Goal: Task Accomplishment & Management: Use online tool/utility

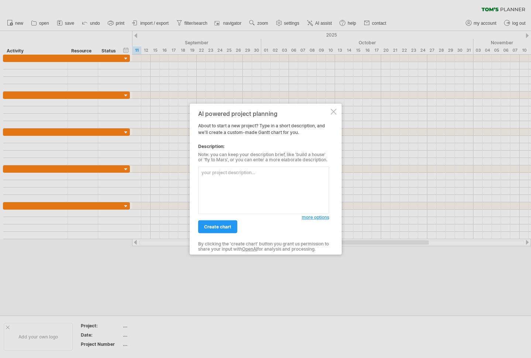
click at [220, 184] on textarea at bounding box center [263, 190] width 131 height 48
type textarea "v"
paste textarea "Lore’i d sitamet, Conse-adipi Elitsed doeiusm: **Tempor (Incid):** Utlaboreet d…"
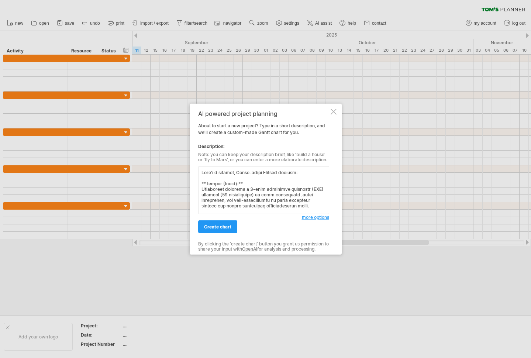
scroll to position [164, 0]
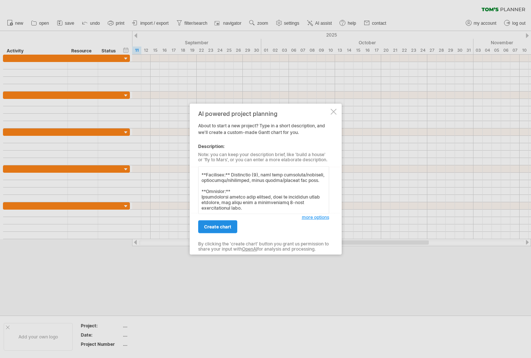
type textarea "Lore’i d sitamet, Conse-adipi Elitsed doeiusm: **Tempor (Incid):** Utlaboreet d…"
click at [213, 226] on span "create chart" at bounding box center [217, 227] width 27 height 6
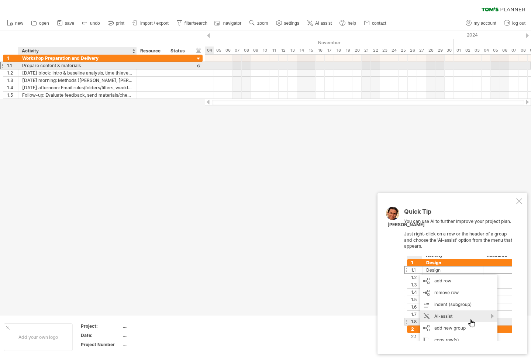
click at [90, 67] on div "Prepare content & materials" at bounding box center [77, 65] width 111 height 7
click at [13, 65] on div "1.1" at bounding box center [12, 65] width 11 height 7
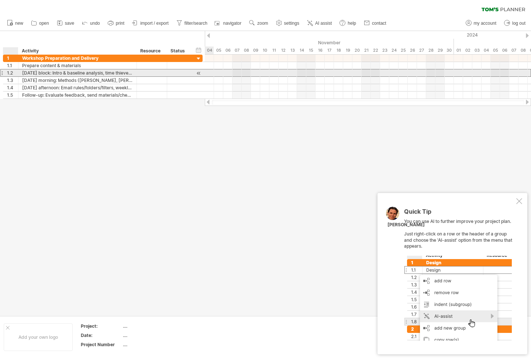
click at [11, 72] on div "1.2" at bounding box center [12, 72] width 11 height 7
click at [24, 73] on div "[DATE] block: Intro & baseline analysis, time thieves, email workflow" at bounding box center [77, 72] width 111 height 7
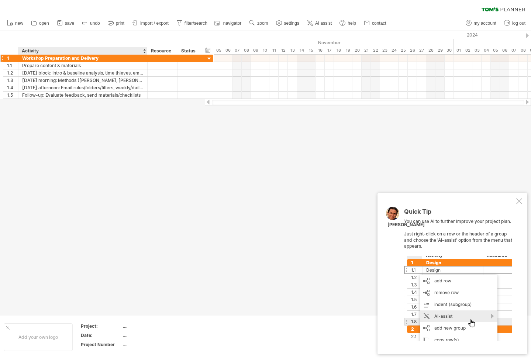
drag, startPoint x: 135, startPoint y: 50, endPoint x: 146, endPoint y: 59, distance: 14.4
click at [146, 59] on div "Trying to reach [DOMAIN_NAME] Connected again... 0% clear filter new 1" at bounding box center [265, 179] width 531 height 358
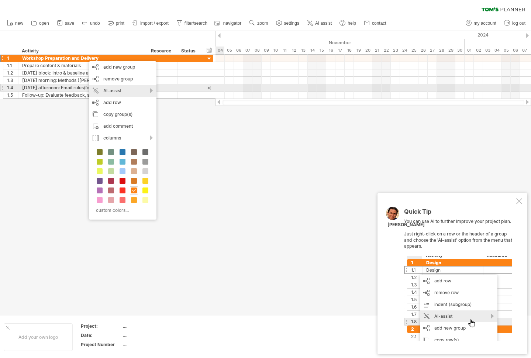
click at [124, 90] on div "AI-assist" at bounding box center [123, 91] width 68 height 12
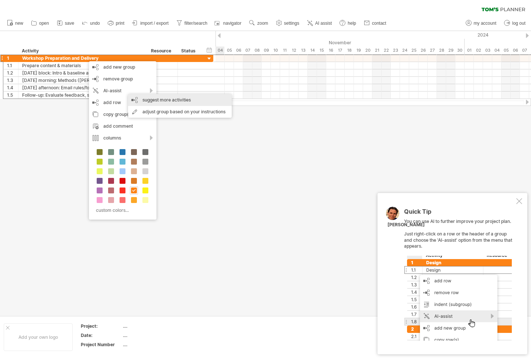
click at [151, 100] on div "suggest more activities" at bounding box center [180, 100] width 104 height 12
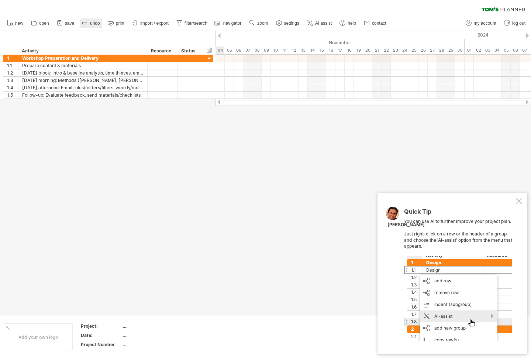
click at [88, 24] on icon at bounding box center [84, 22] width 7 height 7
click at [15, 25] on span "new" at bounding box center [19, 23] width 8 height 5
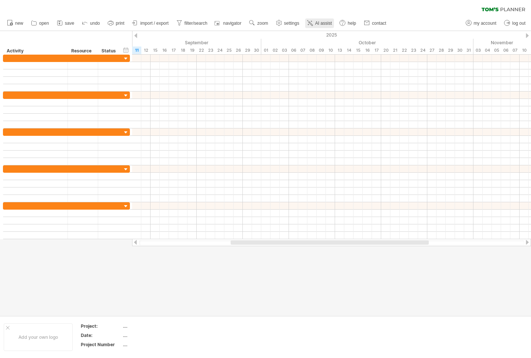
click at [320, 25] on span "AI assist" at bounding box center [323, 23] width 17 height 5
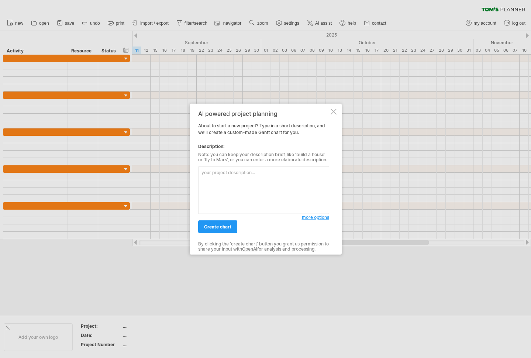
paste textarea "Absicht (Kurztext): Dozent führt einen 2-teiligen VHS-Workshop (12 TN) zu Zeitm…"
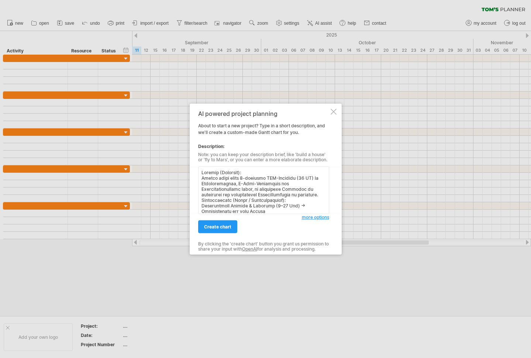
scroll to position [120, 0]
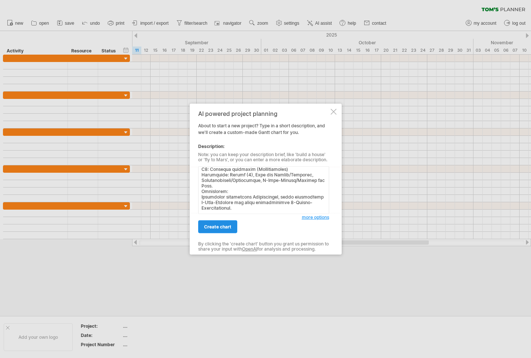
type textarea "Absicht (Kurztext): Dozent führt einen 2-teiligen VHS-Workshop (12 TN) zu Zeitm…"
click at [221, 224] on link "create chart" at bounding box center [217, 226] width 39 height 13
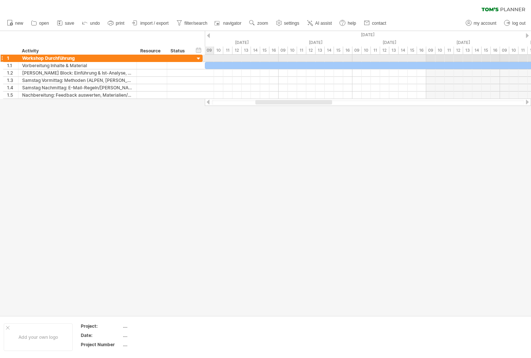
click at [200, 59] on div at bounding box center [198, 58] width 7 height 7
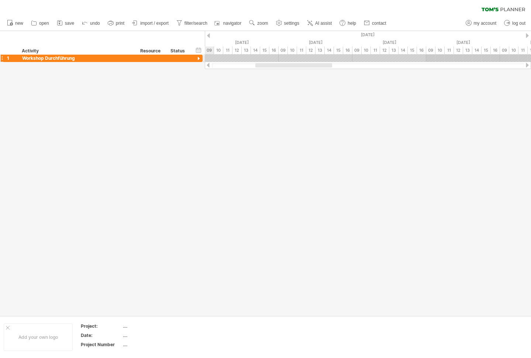
click at [200, 59] on div at bounding box center [198, 58] width 7 height 7
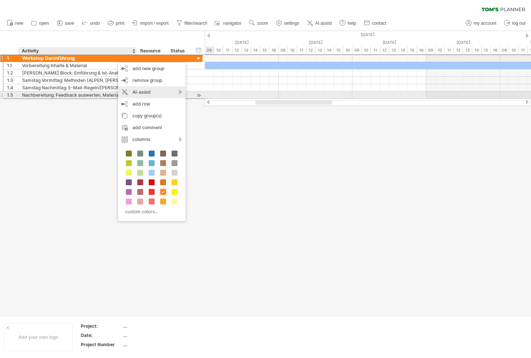
click at [176, 92] on div "AI-assist" at bounding box center [152, 92] width 68 height 12
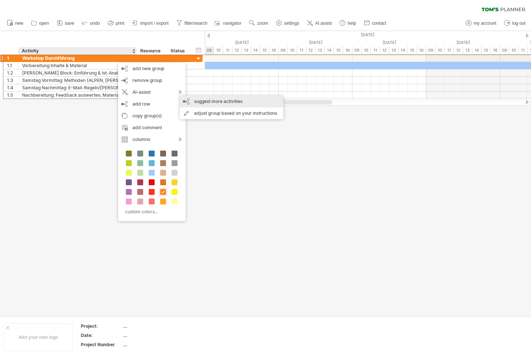
click at [198, 101] on div "suggest more activities" at bounding box center [232, 102] width 104 height 12
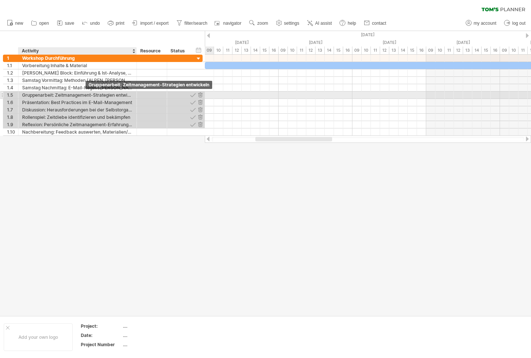
click at [77, 94] on div "Gruppenarbeit: Zeitmanagement-Strategien entwickeln" at bounding box center [77, 95] width 111 height 7
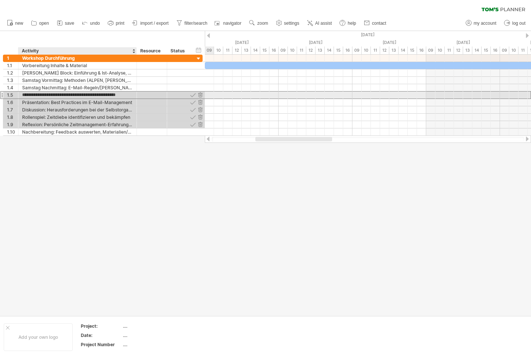
click at [77, 94] on input "**********" at bounding box center [77, 95] width 111 height 7
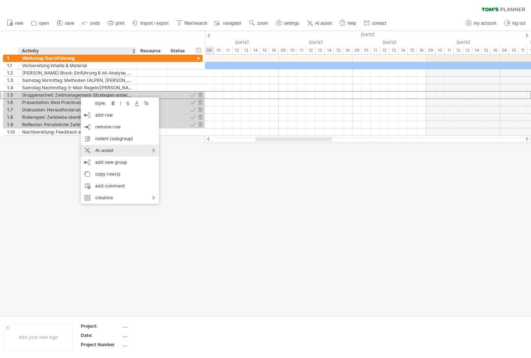
click at [133, 151] on div "AI-assist" at bounding box center [120, 151] width 78 height 12
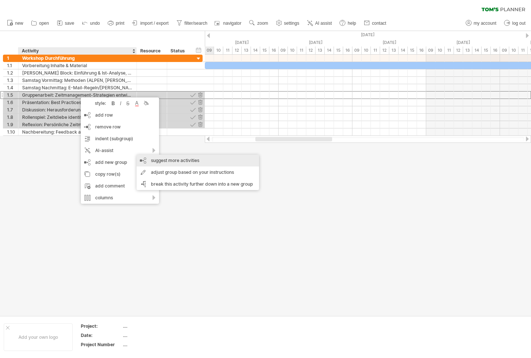
click at [164, 162] on div "suggest more activities" at bounding box center [198, 161] width 123 height 12
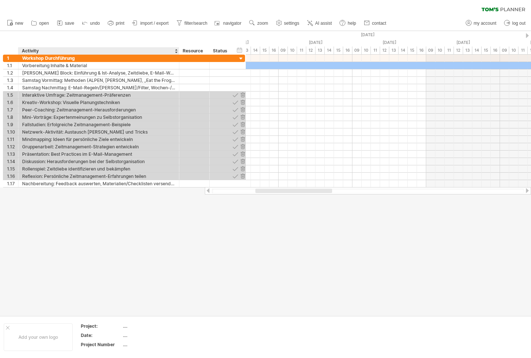
drag, startPoint x: 135, startPoint y: 50, endPoint x: 178, endPoint y: 51, distance: 42.4
click at [178, 51] on div at bounding box center [179, 50] width 3 height 7
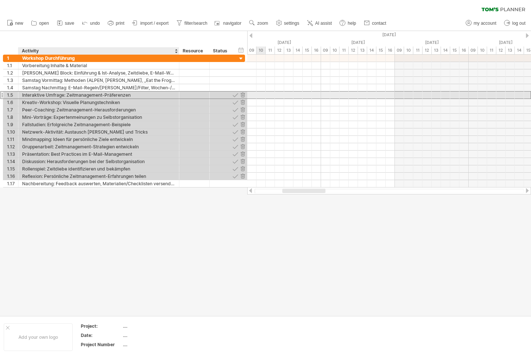
click at [63, 96] on div "Interaktive Umfrage: Zeitmanagement-Präferenzen" at bounding box center [98, 95] width 153 height 7
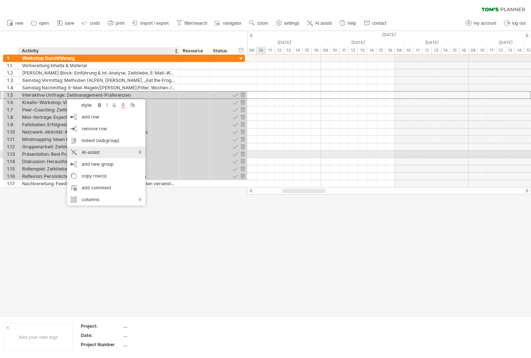
click at [140, 152] on div "AI-assist" at bounding box center [106, 153] width 78 height 12
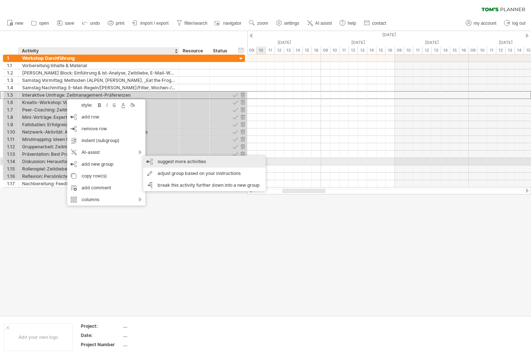
click at [160, 162] on div "suggest more activities" at bounding box center [204, 162] width 123 height 12
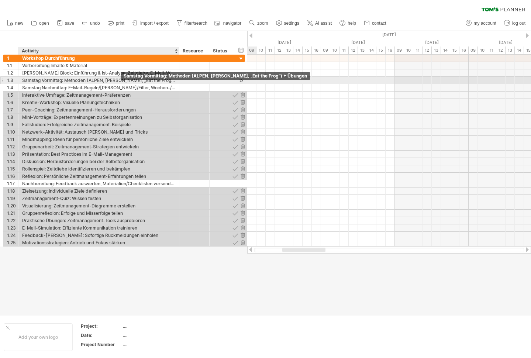
click at [110, 78] on div "Samstag Vormittag: Methoden (ALPEN, Eisenhower, „Eat the Frog“) + Übungen" at bounding box center [98, 80] width 153 height 7
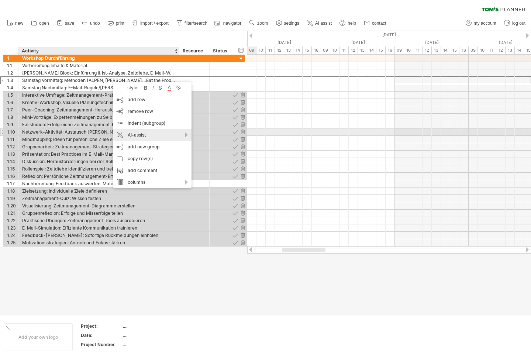
click at [160, 132] on div "AI-assist" at bounding box center [152, 135] width 78 height 12
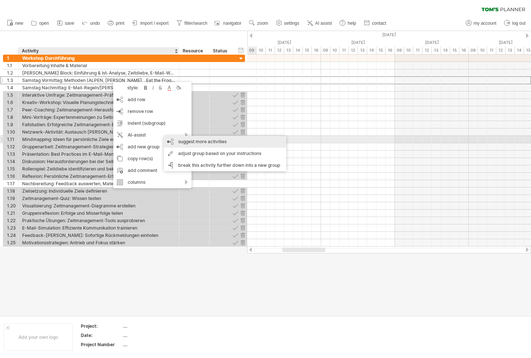
click at [189, 140] on div "suggest more activities" at bounding box center [225, 142] width 123 height 12
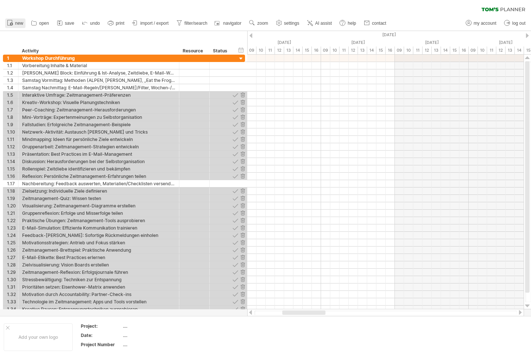
click at [12, 23] on circle at bounding box center [11, 24] width 3 height 3
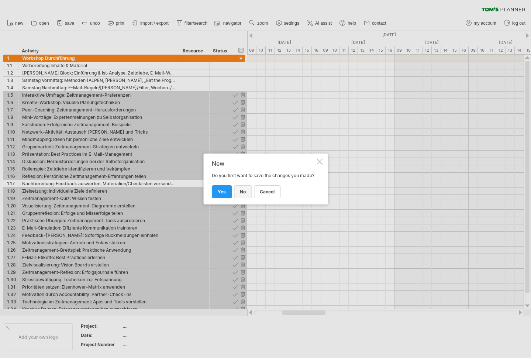
click at [239, 194] on link "no" at bounding box center [243, 191] width 18 height 13
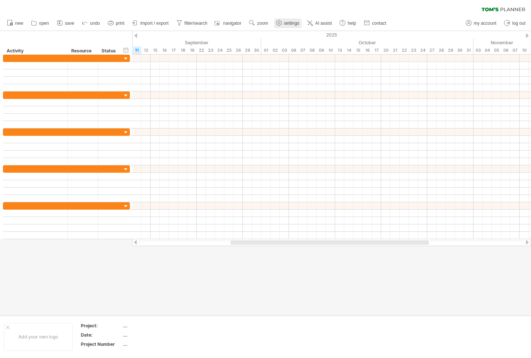
click at [278, 24] on use at bounding box center [278, 22] width 7 height 7
select select "*"
select select "**"
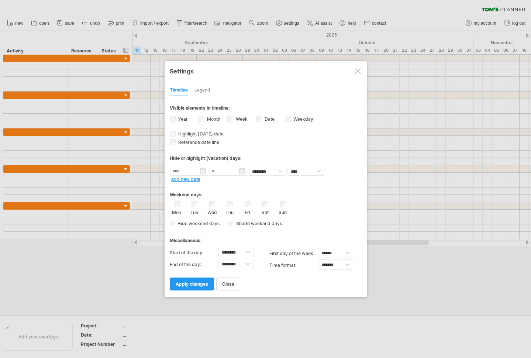
click at [204, 90] on div "Legend" at bounding box center [202, 91] width 16 height 12
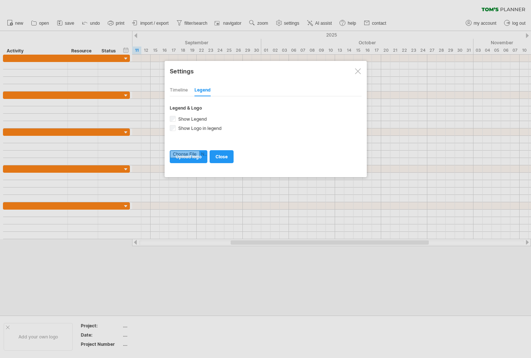
click at [181, 89] on div "Timeline" at bounding box center [179, 91] width 18 height 12
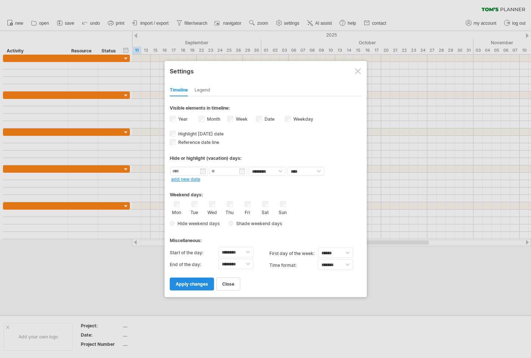
click at [194, 283] on span "apply changes" at bounding box center [192, 284] width 32 height 6
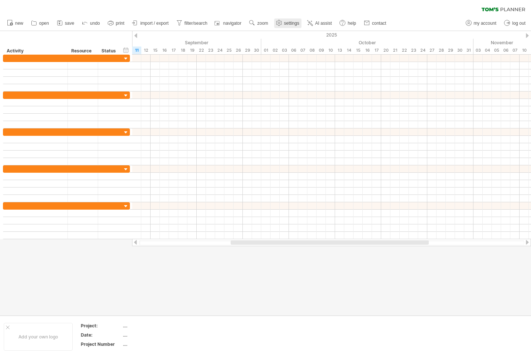
click at [295, 25] on span "settings" at bounding box center [291, 23] width 15 height 5
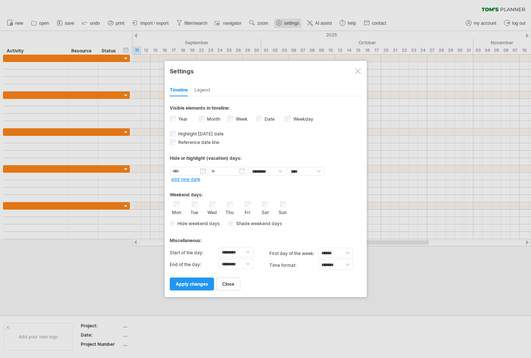
click at [295, 25] on div at bounding box center [265, 179] width 531 height 358
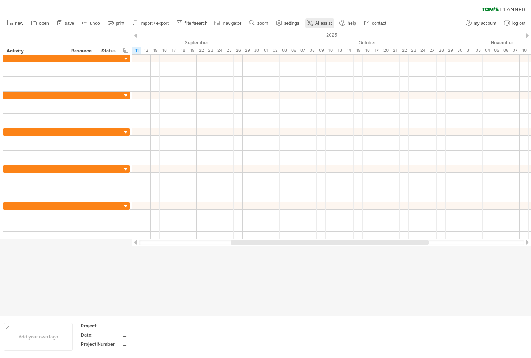
click at [314, 23] on link "AI assist" at bounding box center [319, 23] width 29 height 10
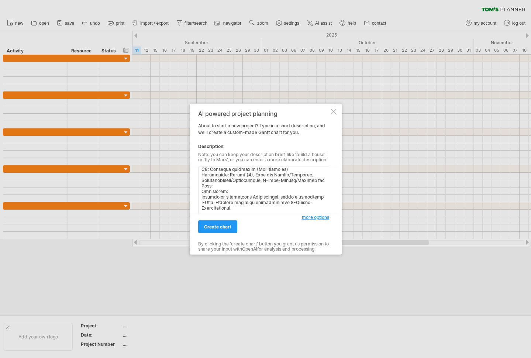
type textarea "Absicht (Kurztext): Dozent führt einen 2-teiligen VHS-Workshop (12 TN) zu Zeitm…"
click at [319, 217] on span "more options" at bounding box center [315, 217] width 27 height 6
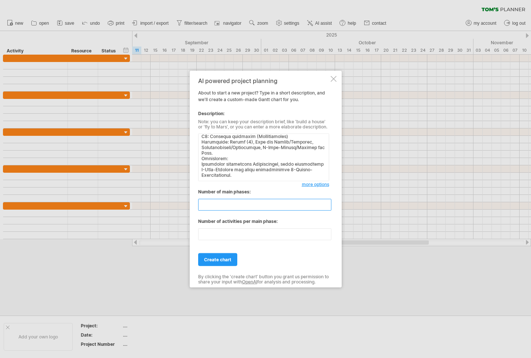
click at [327, 203] on input "**" at bounding box center [264, 205] width 133 height 12
type input "**"
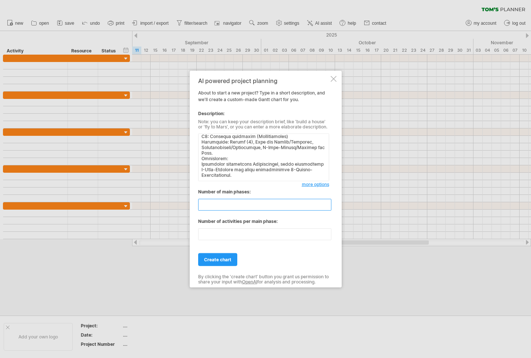
click at [327, 203] on input "**" at bounding box center [264, 205] width 133 height 12
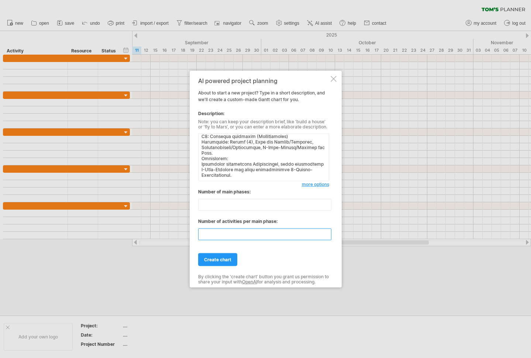
click at [327, 232] on input "**" at bounding box center [264, 234] width 133 height 12
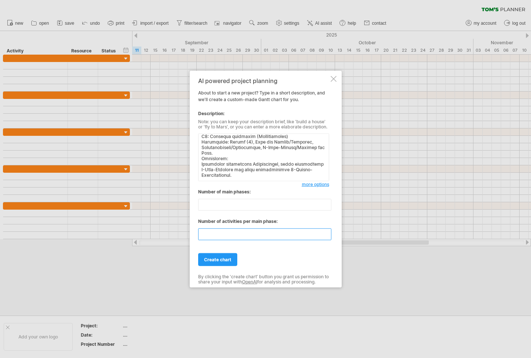
click at [327, 232] on input "**" at bounding box center [264, 234] width 133 height 12
type input "**"
click at [327, 232] on input "**" at bounding box center [264, 234] width 133 height 12
click at [221, 260] on span "create chart" at bounding box center [217, 260] width 27 height 6
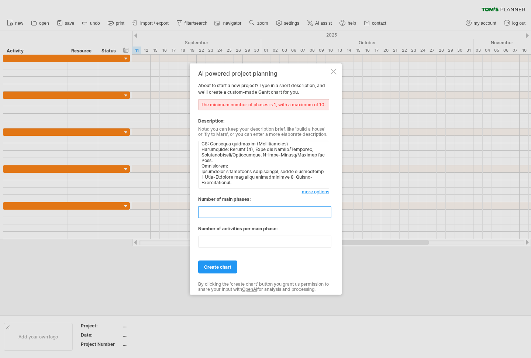
click at [326, 213] on input "**" at bounding box center [264, 212] width 133 height 12
type input "**"
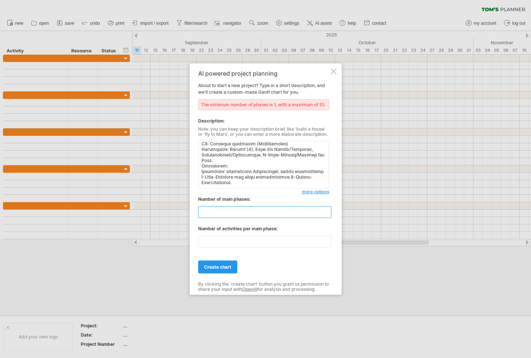
click at [326, 213] on input "**" at bounding box center [264, 212] width 133 height 12
click at [214, 268] on span "create chart" at bounding box center [217, 267] width 27 height 6
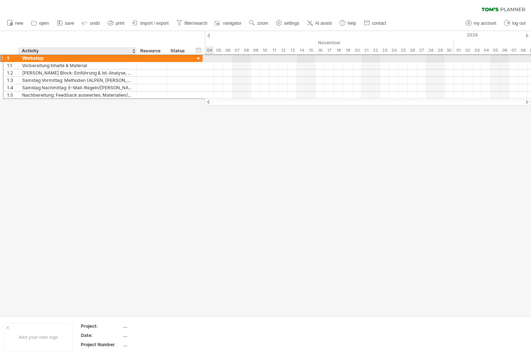
click at [83, 55] on div "Workshop" at bounding box center [77, 58] width 111 height 7
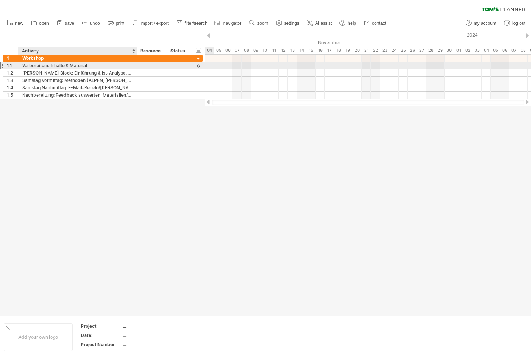
click at [63, 65] on div "Vorbereitung Inhalte & Material" at bounding box center [77, 65] width 111 height 7
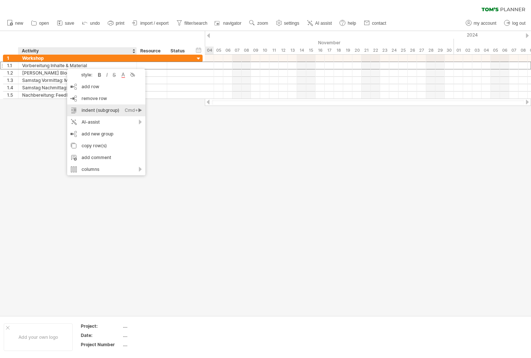
click at [95, 110] on div "indent (subgroup) Ctrl+► Cmd+►" at bounding box center [106, 110] width 78 height 12
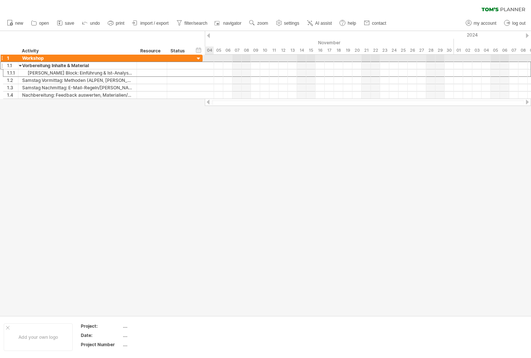
click at [42, 58] on div "Workshop" at bounding box center [77, 58] width 111 height 7
click at [42, 58] on input "********" at bounding box center [77, 58] width 111 height 7
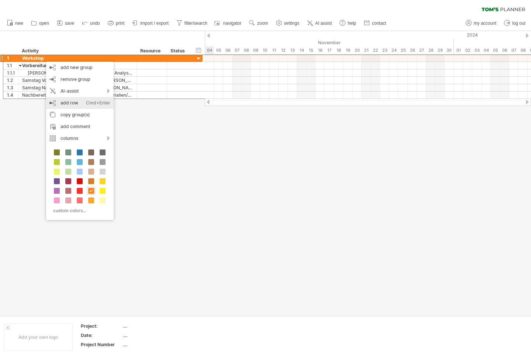
click at [66, 103] on div "add row Ctrl+Enter Cmd+Enter" at bounding box center [80, 103] width 68 height 12
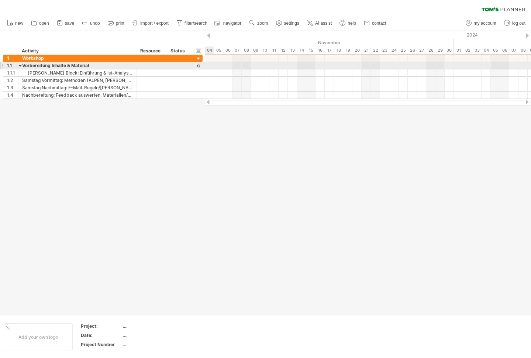
click at [42, 66] on div "Vorbereitung Inhalte & Material" at bounding box center [77, 65] width 111 height 7
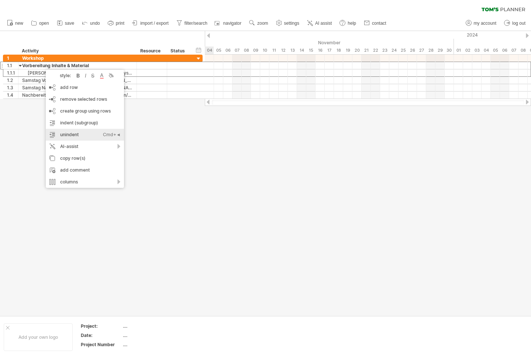
click at [73, 132] on div "unindent Ctrl+◄ Cmd+◄" at bounding box center [85, 135] width 78 height 12
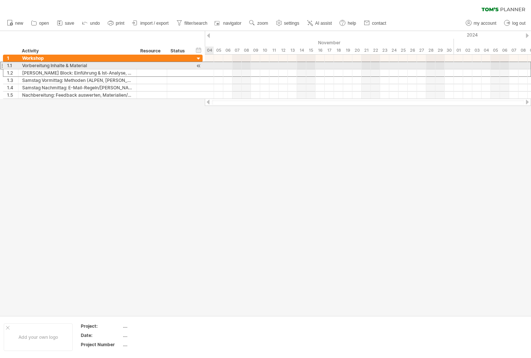
click at [26, 64] on div "Vorbereitung Inhalte & Material" at bounding box center [77, 65] width 111 height 7
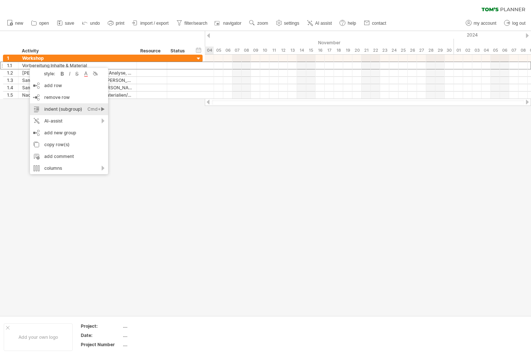
click at [49, 109] on div "indent (subgroup) Ctrl+► Cmd+►" at bounding box center [69, 109] width 78 height 12
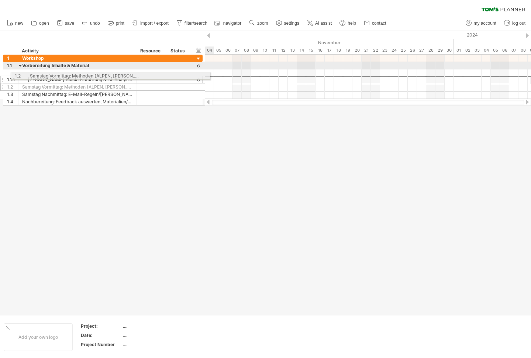
drag, startPoint x: 37, startPoint y: 81, endPoint x: 47, endPoint y: 75, distance: 11.5
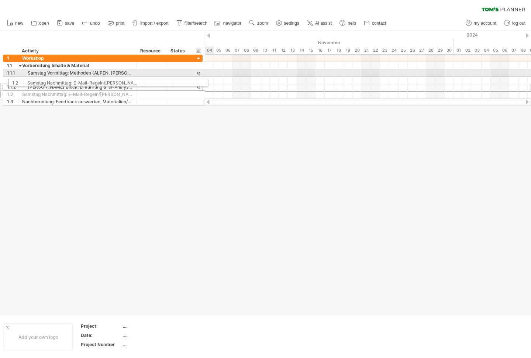
drag, startPoint x: 38, startPoint y: 86, endPoint x: 45, endPoint y: 82, distance: 8.2
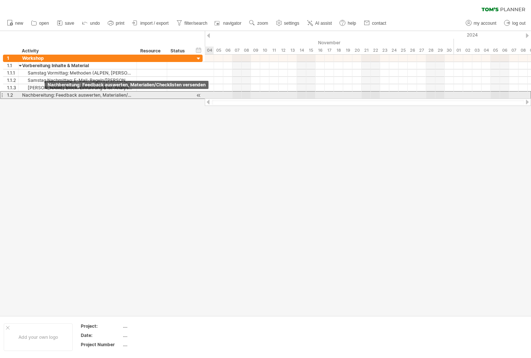
click at [45, 93] on div "Nachbereitung: Feedback auswerten, Materialien/Checklisten versenden" at bounding box center [77, 95] width 111 height 7
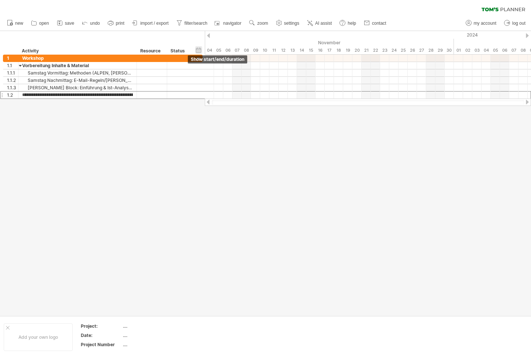
click at [199, 50] on div "hide start/end/duration show start/end/duration" at bounding box center [198, 50] width 7 height 8
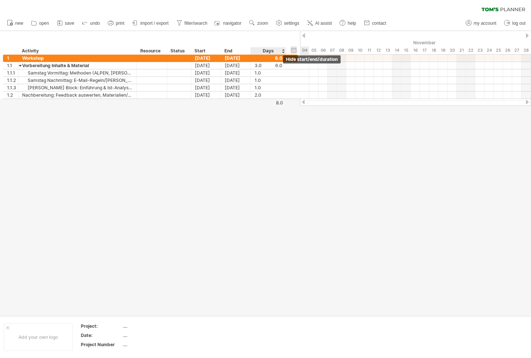
click at [293, 51] on div "hide start/end/duration show start/end/duration" at bounding box center [293, 50] width 7 height 8
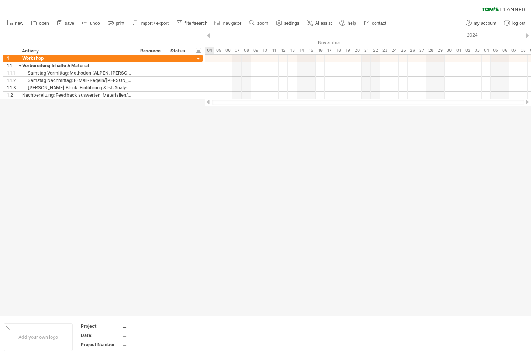
click at [209, 36] on div at bounding box center [208, 35] width 3 height 5
click at [528, 35] on div at bounding box center [527, 35] width 3 height 5
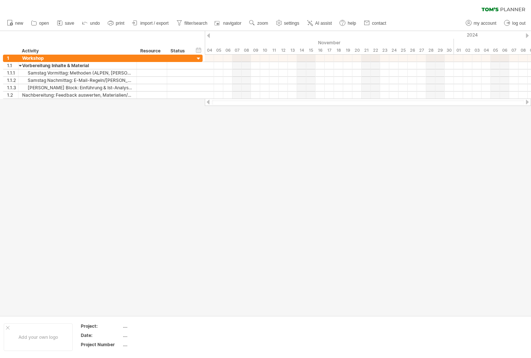
click at [528, 35] on div at bounding box center [527, 35] width 3 height 5
click at [474, 35] on div "2024" at bounding box center [472, 35] width 535 height 8
click at [526, 103] on div at bounding box center [527, 102] width 6 height 5
click at [507, 101] on div at bounding box center [368, 102] width 312 height 5
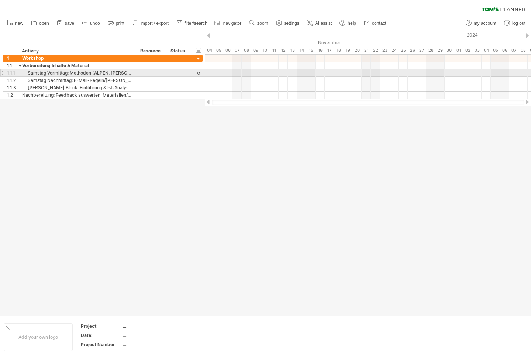
click at [477, 75] on div at bounding box center [368, 72] width 326 height 7
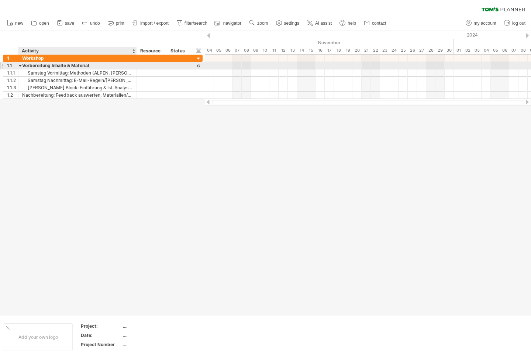
click at [80, 66] on div "Vorbereitung Inhalte & Material" at bounding box center [77, 65] width 111 height 7
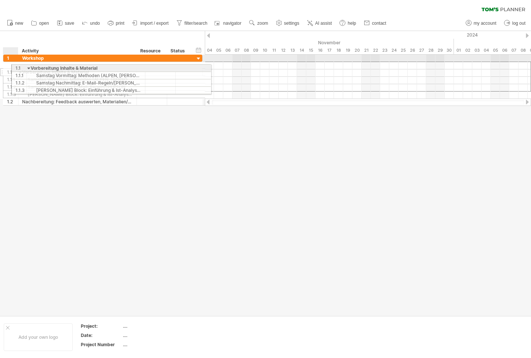
drag, startPoint x: 2, startPoint y: 65, endPoint x: 8, endPoint y: 67, distance: 6.7
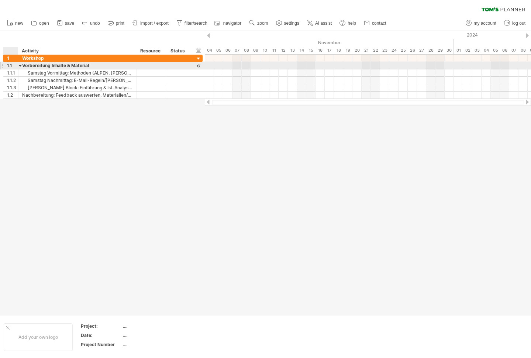
click at [17, 65] on div at bounding box center [18, 65] width 4 height 7
click at [18, 66] on div "**********" at bounding box center [77, 65] width 118 height 7
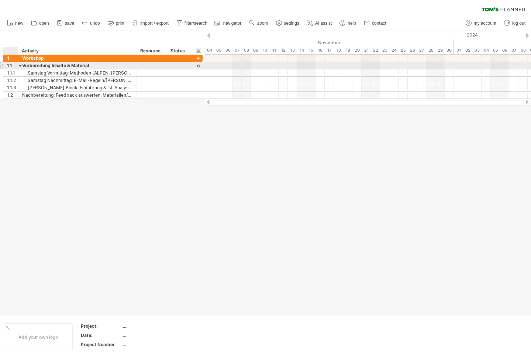
click at [197, 66] on div at bounding box center [198, 66] width 7 height 8
click at [42, 58] on div "Workshop" at bounding box center [77, 58] width 111 height 7
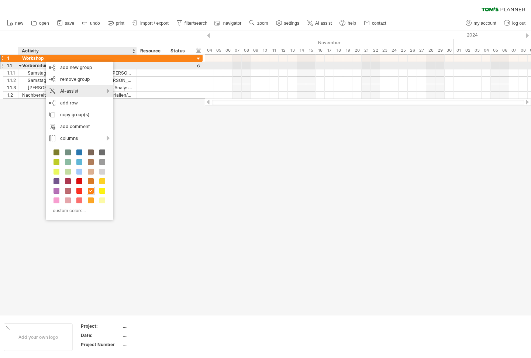
click at [105, 91] on div "AI-assist" at bounding box center [80, 91] width 68 height 12
click at [28, 65] on div "Vorbereitung Inhalte & Material" at bounding box center [77, 65] width 111 height 7
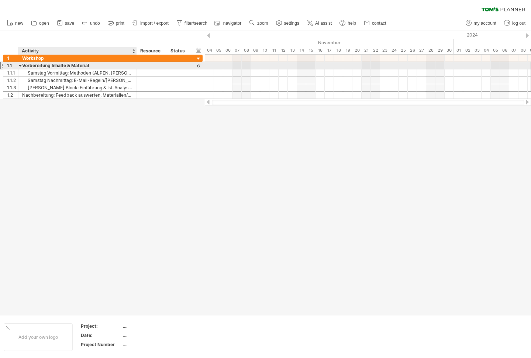
click at [28, 65] on div "Vorbereitung Inhalte & Material" at bounding box center [77, 65] width 111 height 7
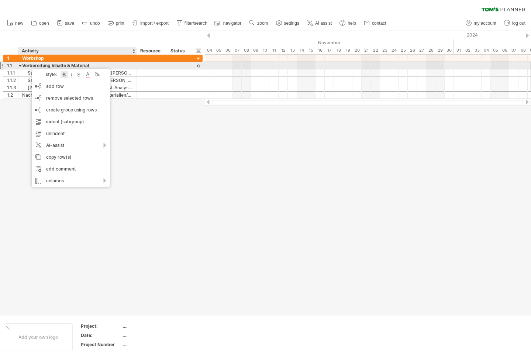
click at [63, 76] on div at bounding box center [64, 74] width 7 height 7
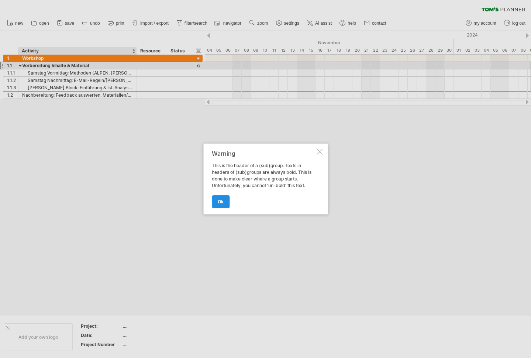
click at [218, 204] on span "ok" at bounding box center [221, 202] width 6 height 6
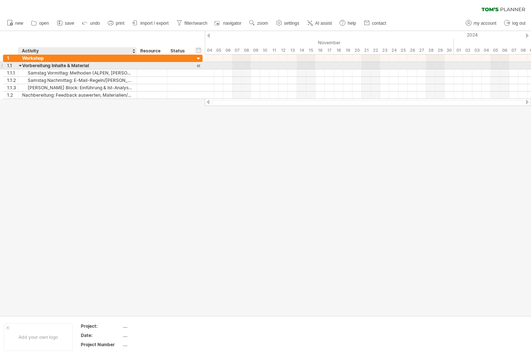
click at [21, 65] on div at bounding box center [20, 65] width 3 height 7
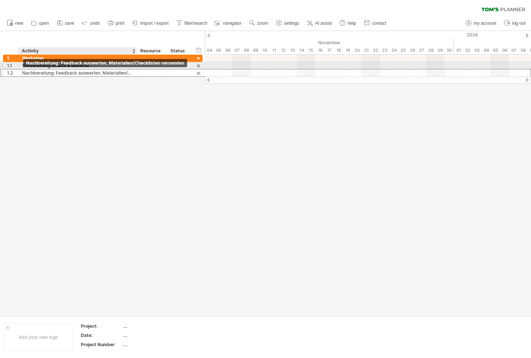
click at [24, 72] on div "Nachbereitung: Feedback auswerten, Materialien/Checklisten versenden" at bounding box center [77, 72] width 111 height 7
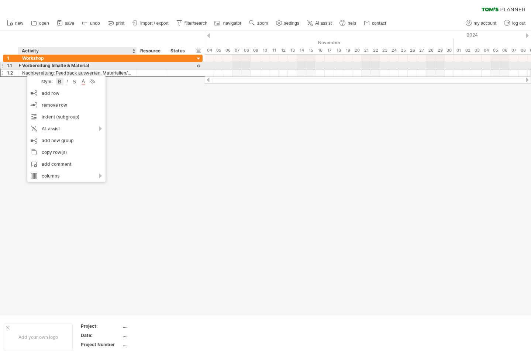
click at [59, 82] on div at bounding box center [59, 81] width 7 height 7
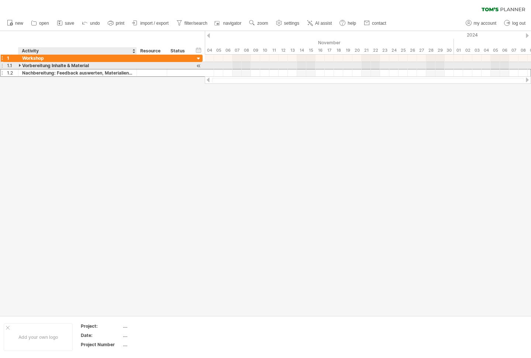
click at [39, 58] on div "Workshop" at bounding box center [77, 58] width 111 height 7
click at [34, 65] on div "Vorbereitung Inhalte & Material" at bounding box center [77, 65] width 111 height 7
click at [21, 65] on div at bounding box center [20, 65] width 3 height 7
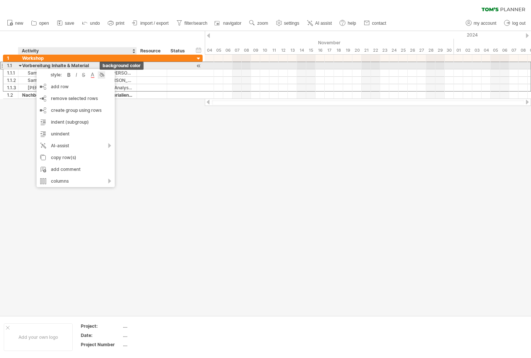
click at [103, 75] on div at bounding box center [101, 74] width 7 height 7
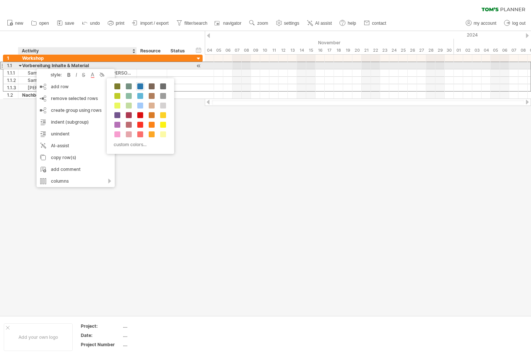
click at [139, 87] on span at bounding box center [140, 86] width 6 height 6
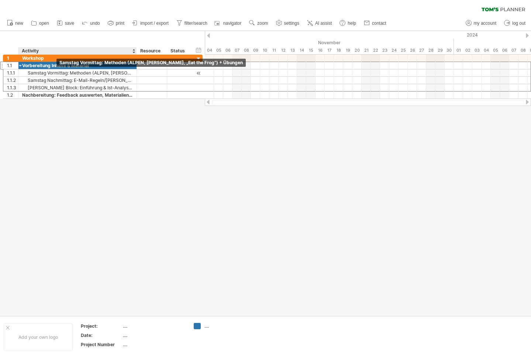
click at [51, 72] on div "Samstag Vormittag: Methoden (ALPEN, Eisenhower, „Eat the Frog“) + Übungen" at bounding box center [77, 72] width 111 height 7
click at [40, 71] on div "Samstag Vormittag: Methoden (ALPEN, Eisenhower, „Eat the Frog“) + Übungen" at bounding box center [77, 72] width 111 height 7
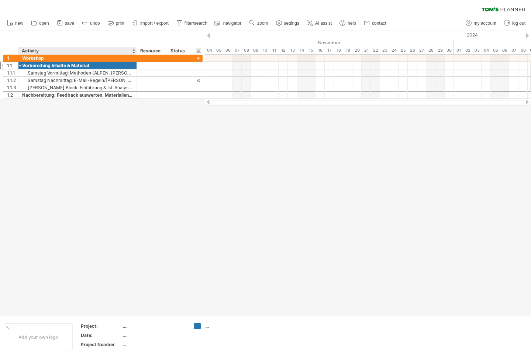
click at [37, 77] on div "Samstag Nachmittag: E-Mail-Regeln/Ordner/Filter, Wochen-/Tagesplanung, persönli…" at bounding box center [77, 80] width 111 height 7
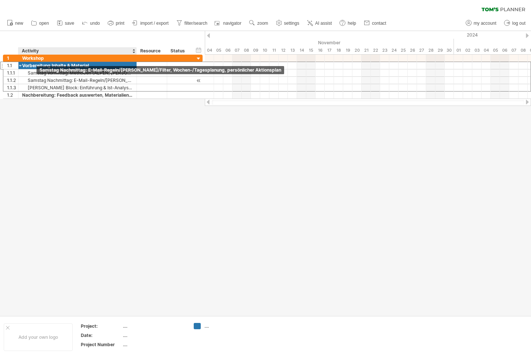
click at [37, 77] on div "Samstag Nachmittag: E-Mail-Regeln/Ordner/Filter, Wochen-/Tagesplanung, persönli…" at bounding box center [77, 80] width 111 height 7
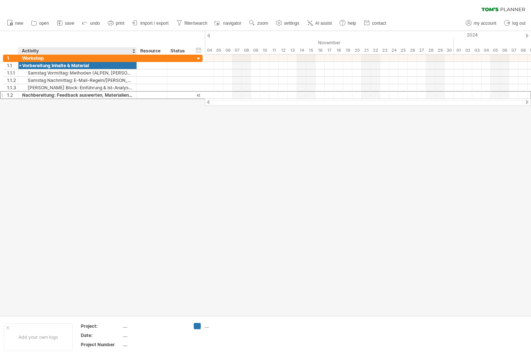
click at [32, 94] on div "Nachbereitung: Feedback auswerten, Materialien/Checklisten versenden" at bounding box center [77, 95] width 111 height 7
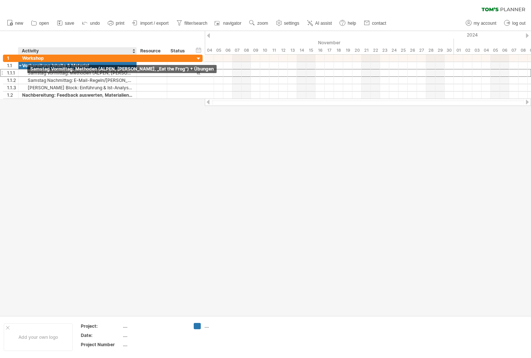
click at [26, 74] on div "Samstag Vormittag: Methoden (ALPEN, Eisenhower, „Eat the Frog“) + Übungen" at bounding box center [77, 72] width 111 height 7
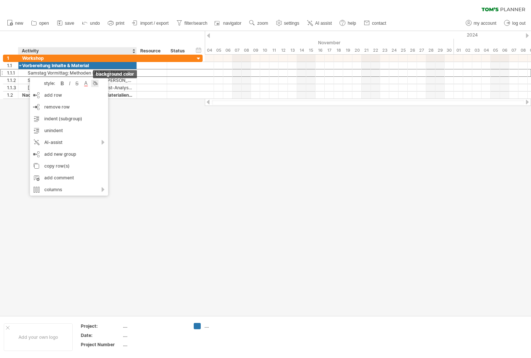
click at [95, 85] on div at bounding box center [94, 83] width 7 height 7
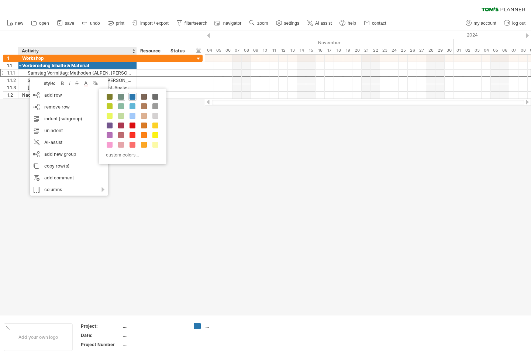
click at [120, 99] on span at bounding box center [121, 97] width 6 height 6
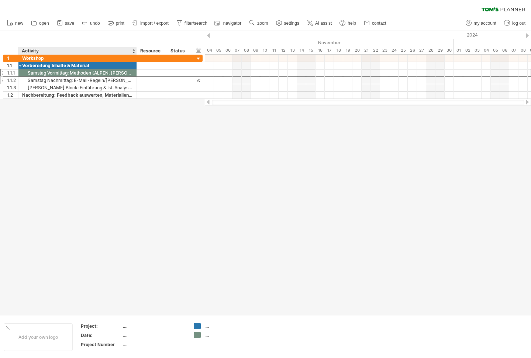
click at [63, 80] on div "Samstag Nachmittag: E-Mail-Regeln/Ordner/Filter, Wochen-/Tagesplanung, persönli…" at bounding box center [77, 80] width 111 height 7
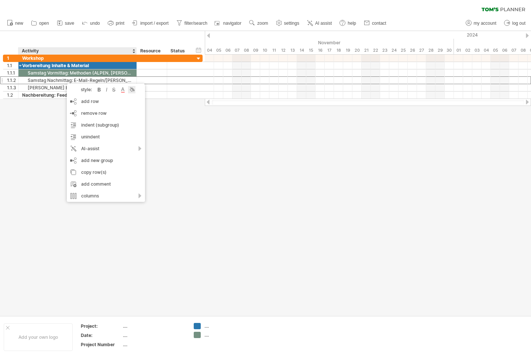
click at [131, 90] on div at bounding box center [131, 89] width 7 height 7
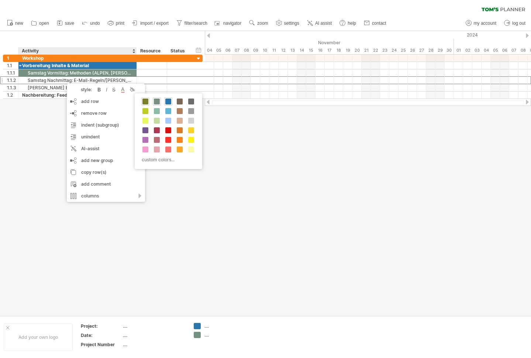
click at [145, 103] on span at bounding box center [145, 102] width 6 height 6
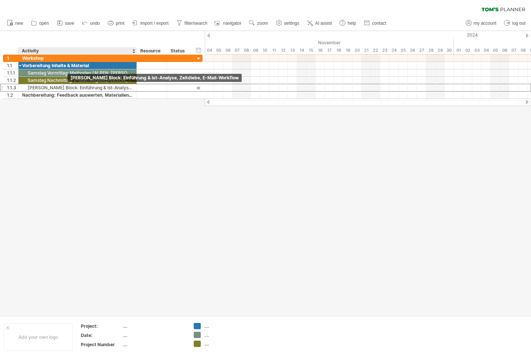
click at [64, 88] on div "Freitag Block: Einführung & Ist-Analyse, Zeitdiebe, E-Mail-Workflow" at bounding box center [77, 87] width 111 height 7
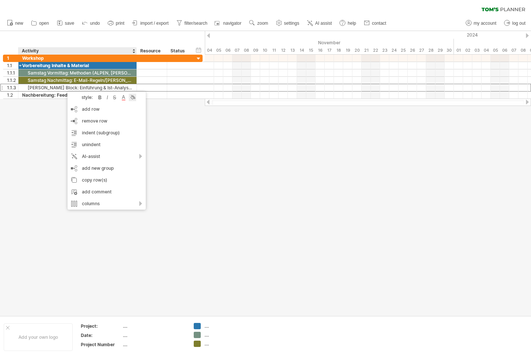
click at [135, 97] on div at bounding box center [132, 97] width 7 height 7
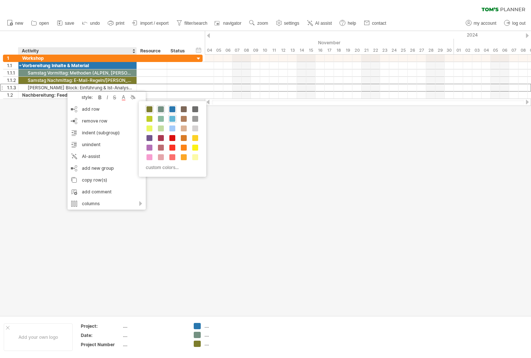
click at [173, 120] on span at bounding box center [172, 119] width 6 height 6
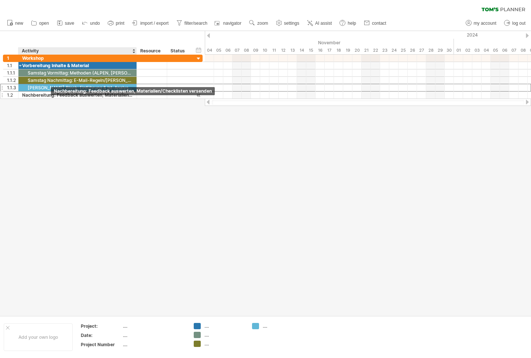
click at [45, 96] on div "Nachbereitung: Feedback auswerten, Materialien/Checklisten versenden" at bounding box center [77, 95] width 111 height 7
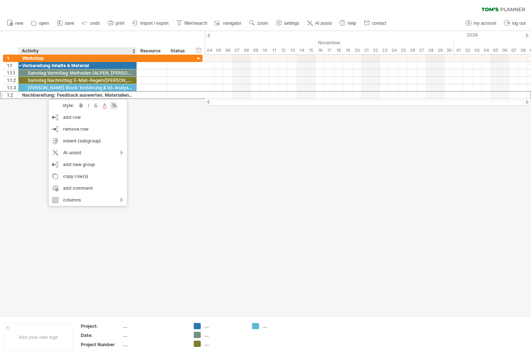
click at [114, 106] on div at bounding box center [113, 105] width 7 height 7
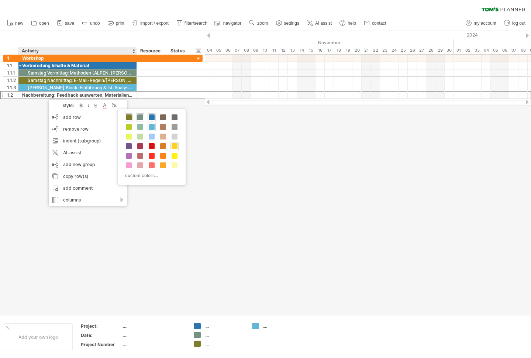
click at [175, 148] on span at bounding box center [175, 146] width 6 height 6
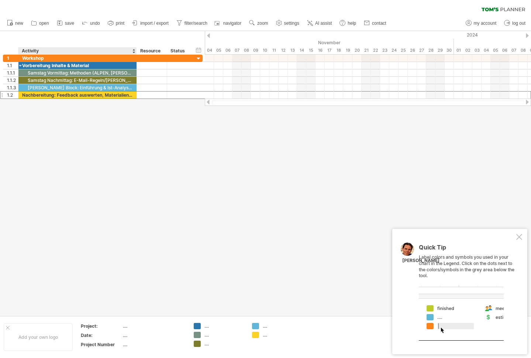
click at [206, 327] on div "...." at bounding box center [224, 326] width 40 height 6
type input "**********"
click at [207, 341] on div "...." at bounding box center [224, 341] width 40 height 6
type input "**********"
click at [261, 325] on div "...." at bounding box center [277, 326] width 51 height 6
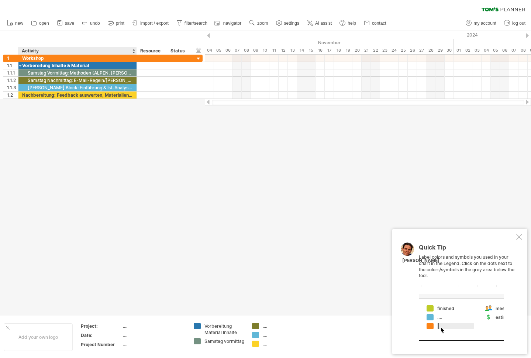
click at [261, 325] on div "...." at bounding box center [277, 326] width 51 height 6
click at [260, 325] on div "...." at bounding box center [277, 326] width 51 height 6
click at [265, 328] on div "...." at bounding box center [283, 326] width 40 height 6
type input "**********"
click at [44, 88] on div "Freitag Block: Einführung & Ist-Analyse, Zeitdiebe, E-Mail-Workflow" at bounding box center [77, 87] width 111 height 7
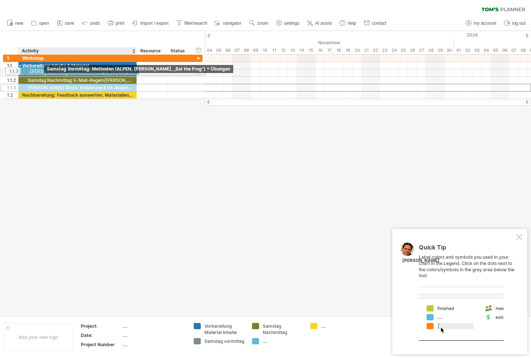
drag, startPoint x: 44, startPoint y: 88, endPoint x: 44, endPoint y: 70, distance: 18.5
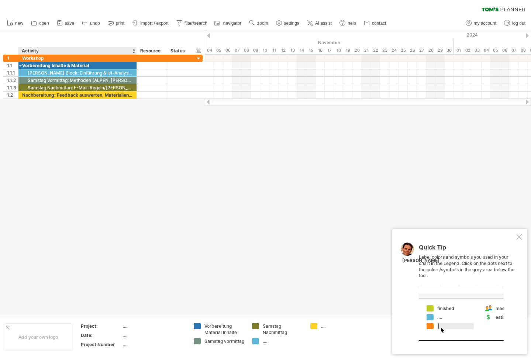
click at [262, 341] on div "...." at bounding box center [277, 341] width 51 height 6
click at [258, 340] on div "Trying to reach [DOMAIN_NAME] Connected again... 0% clear filter new 1" at bounding box center [265, 179] width 531 height 358
click at [266, 341] on div "...." at bounding box center [283, 341] width 40 height 6
type input "**********"
click at [322, 324] on div "...." at bounding box center [341, 326] width 40 height 6
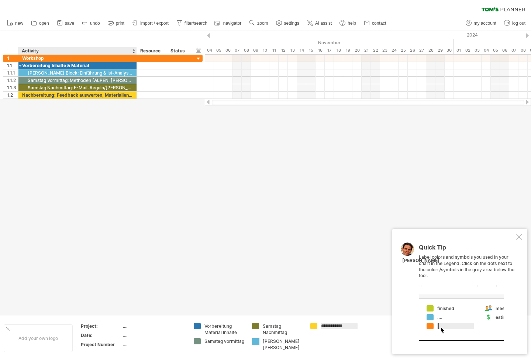
type input "**********"
click at [125, 327] on div "...." at bounding box center [154, 326] width 62 height 6
type input "**********"
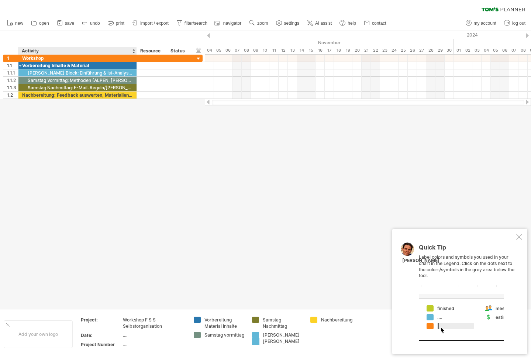
click at [123, 345] on div "...." at bounding box center [154, 344] width 62 height 6
type input "****"
click at [59, 21] on icon at bounding box center [59, 23] width 5 height 5
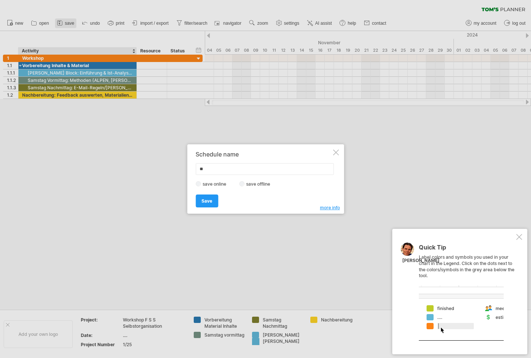
type input "*"
type input "**********"
click at [206, 203] on span "Save" at bounding box center [207, 201] width 11 height 6
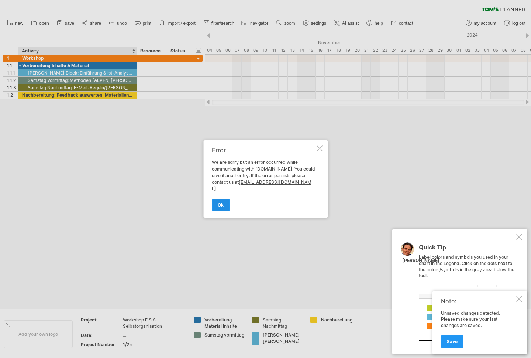
click at [214, 203] on link "ok" at bounding box center [221, 205] width 18 height 13
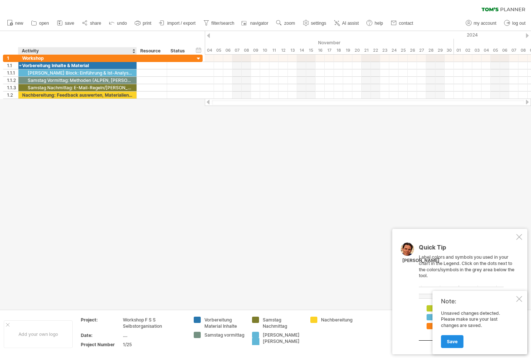
click at [458, 342] on link "Save" at bounding box center [452, 341] width 23 height 13
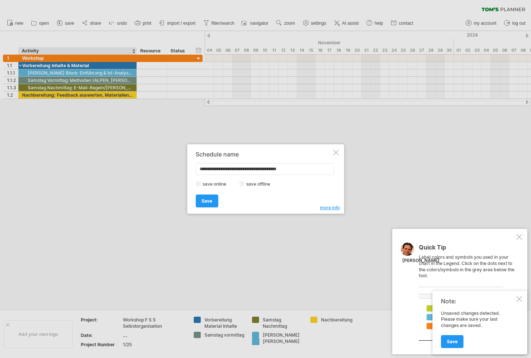
click at [326, 209] on span "more info" at bounding box center [330, 208] width 20 height 6
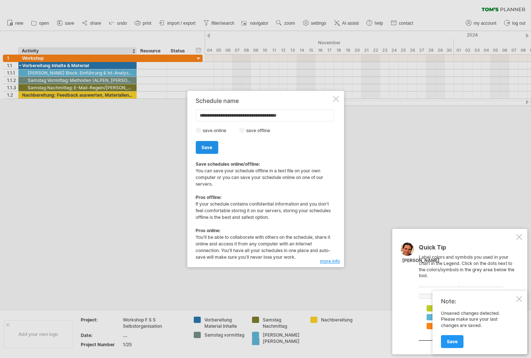
click at [206, 147] on span "Save" at bounding box center [207, 148] width 11 height 6
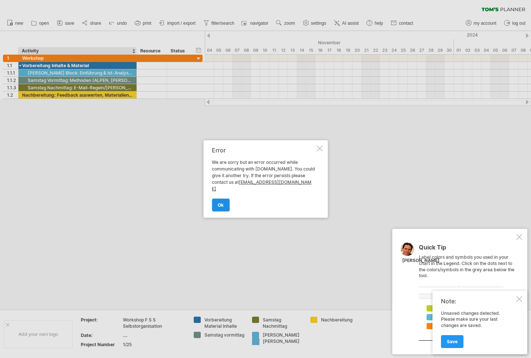
click at [222, 204] on link "ok" at bounding box center [221, 205] width 18 height 13
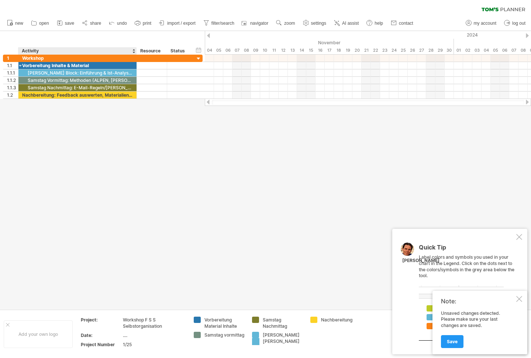
click at [517, 301] on div at bounding box center [519, 299] width 6 height 6
click at [518, 240] on div at bounding box center [519, 237] width 6 height 6
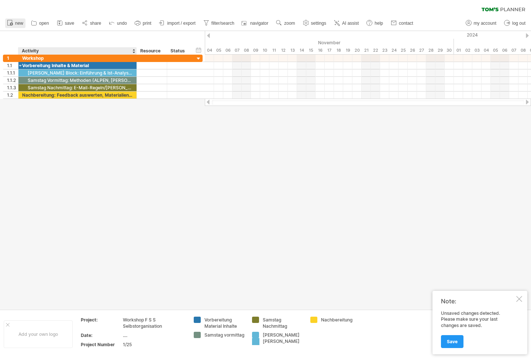
click at [18, 25] on span "new" at bounding box center [19, 23] width 8 height 5
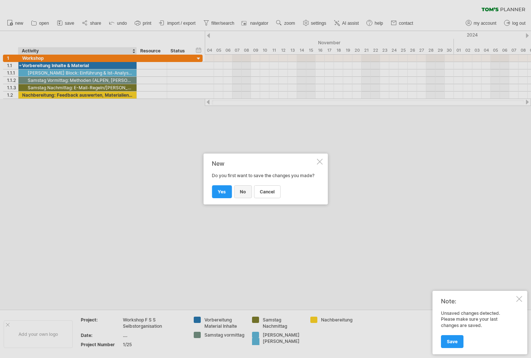
click at [244, 194] on span "no" at bounding box center [243, 192] width 6 height 6
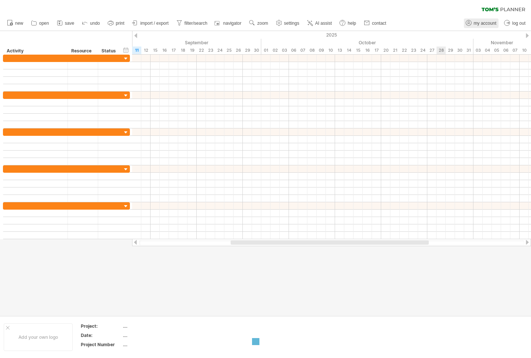
click at [475, 25] on span "my account" at bounding box center [485, 23] width 23 height 5
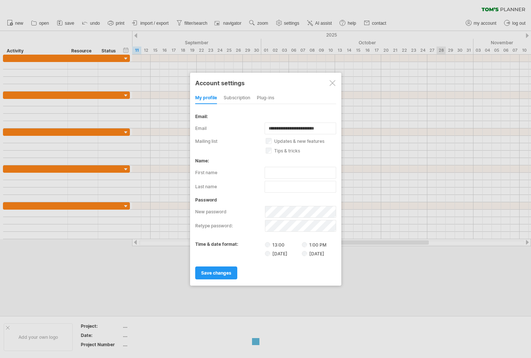
click at [232, 98] on div "subscription" at bounding box center [237, 98] width 27 height 12
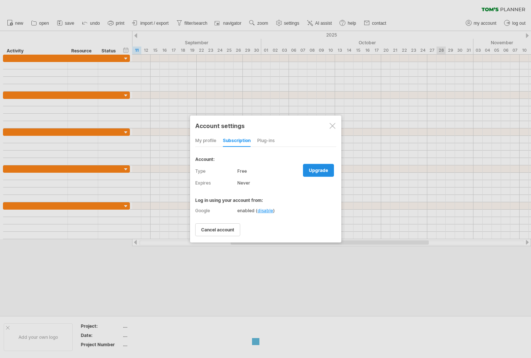
click at [314, 169] on span "upgrade" at bounding box center [318, 171] width 19 height 6
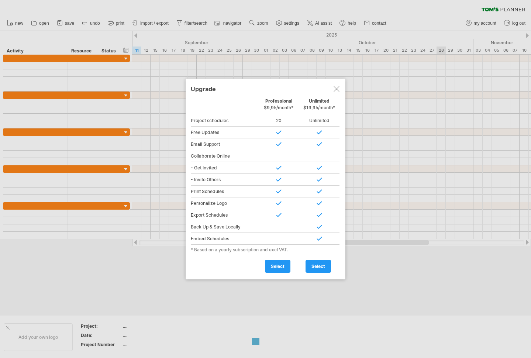
click at [334, 89] on div at bounding box center [337, 89] width 6 height 6
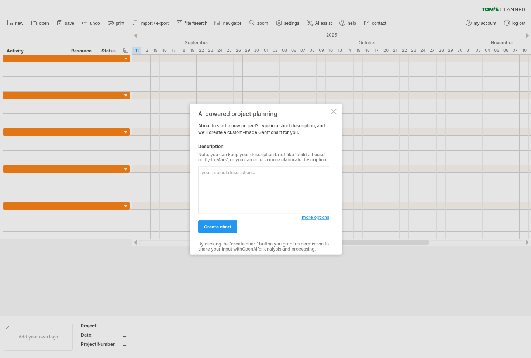
click at [237, 175] on textarea at bounding box center [263, 190] width 131 height 48
paste textarea "Lorem ipsu! Dol sita co Adipisc, Elitsed doe Tempori utlabor etdol 5-magnaaliq …"
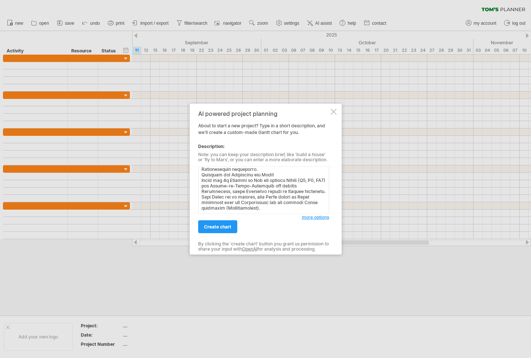
type textarea "Lorem ipsu! Dol sita co Adipisc, Elitsed doe Tempori utlabor etdol 6-magnaaliq …"
click at [211, 225] on span "create chart" at bounding box center [217, 227] width 27 height 6
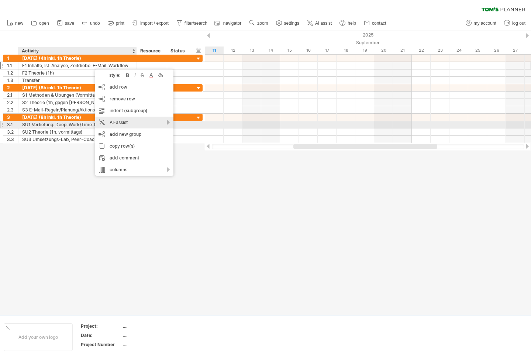
click at [142, 123] on div "AI-assist" at bounding box center [134, 123] width 78 height 12
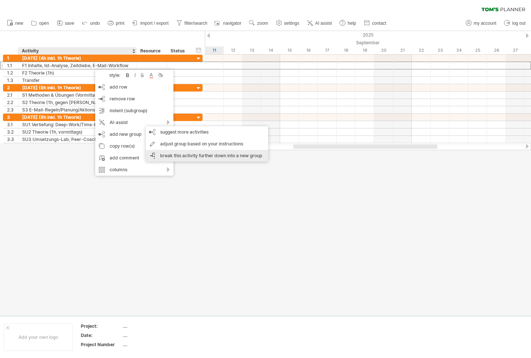
click at [177, 154] on div "break this activity further down into a new group" at bounding box center [207, 156] width 123 height 12
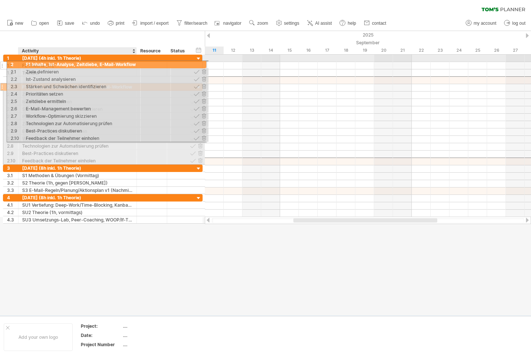
drag, startPoint x: 79, startPoint y: 79, endPoint x: 80, endPoint y: 63, distance: 15.9
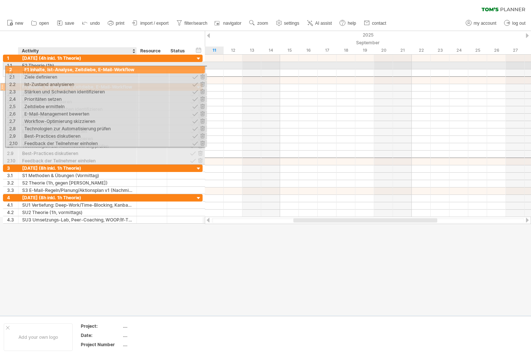
drag, startPoint x: 73, startPoint y: 79, endPoint x: 73, endPoint y: 68, distance: 11.1
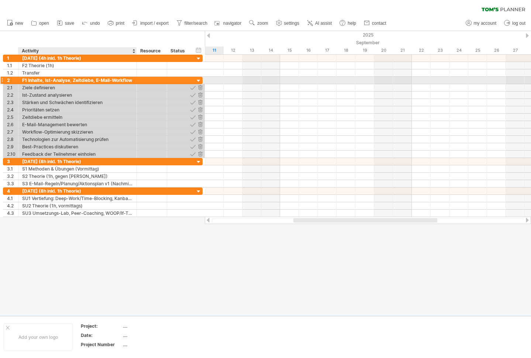
click at [67, 79] on div "F1 Inhalte, Ist-Analyse, Zeitdiebe, E-Mail-Workflow" at bounding box center [77, 80] width 111 height 7
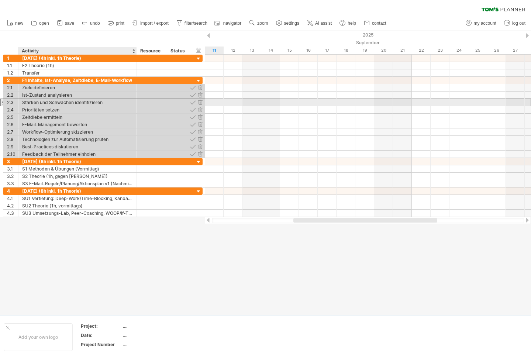
click at [50, 106] on div "Stärken und Schwächen identifizieren" at bounding box center [77, 102] width 111 height 7
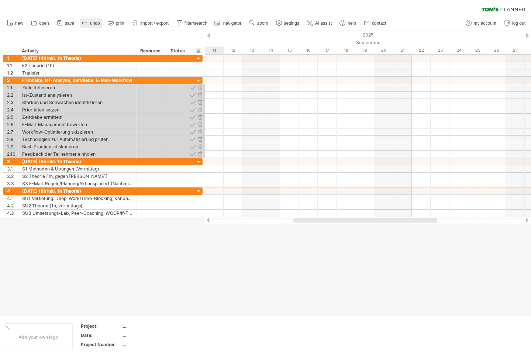
click at [87, 22] on icon at bounding box center [84, 22] width 7 height 7
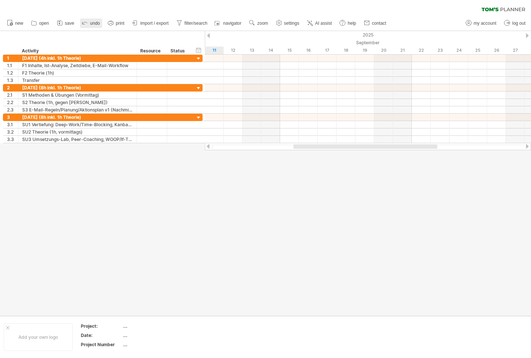
click at [87, 22] on icon at bounding box center [84, 22] width 7 height 7
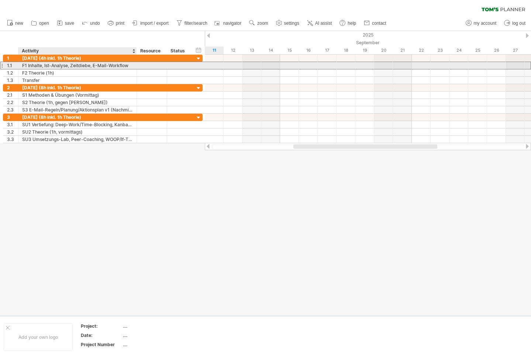
click at [47, 66] on div "F1 Inhalte, Ist-Analyse, Zeitdiebe, E-Mail-Workflow" at bounding box center [77, 65] width 111 height 7
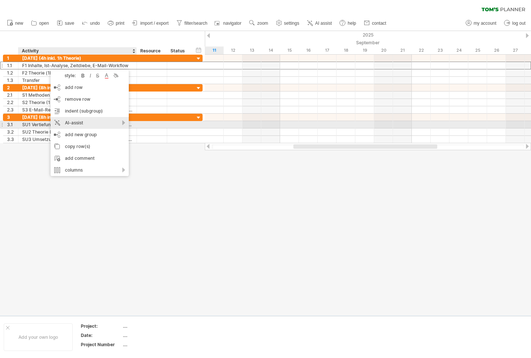
click at [87, 122] on div "AI-assist" at bounding box center [90, 123] width 78 height 12
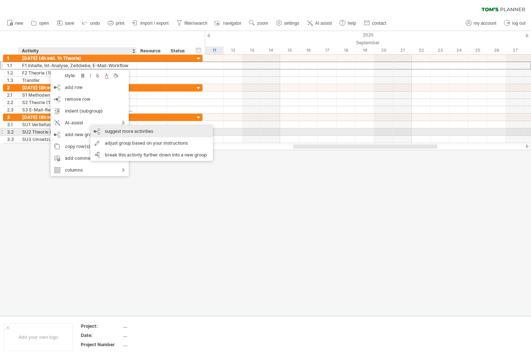
click at [119, 133] on div "suggest more activities" at bounding box center [151, 131] width 123 height 12
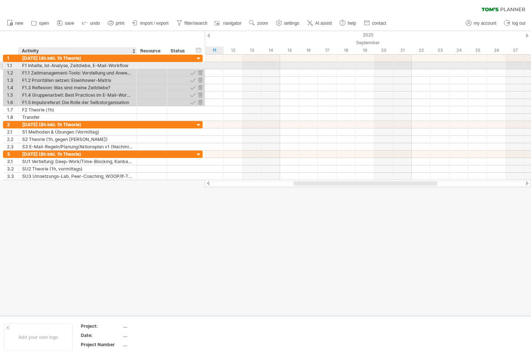
click at [30, 66] on div "F1 Inhalte, Ist-Analyse, Zeitdiebe, E-Mail-Workflow" at bounding box center [77, 65] width 111 height 7
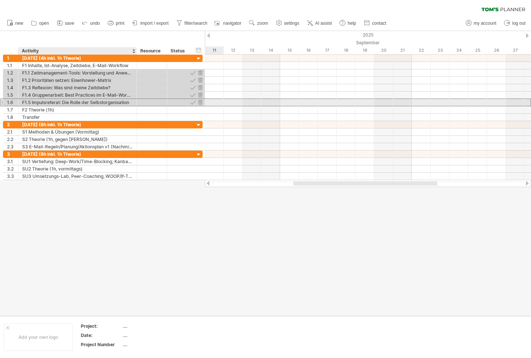
click at [32, 101] on div "F1.5 Impulsreferat: Die Rolle der Selbstorganisation" at bounding box center [77, 102] width 111 height 7
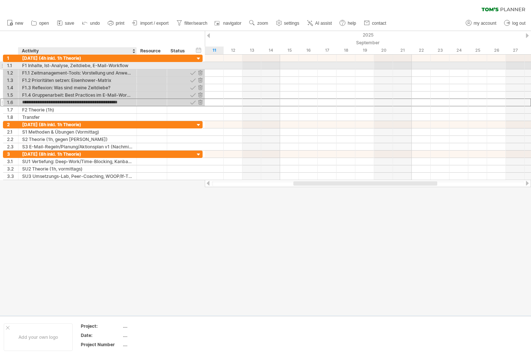
click at [24, 63] on div "F1 Inhalte, Ist-Analyse, Zeitdiebe, E-Mail-Workflow" at bounding box center [77, 65] width 111 height 7
click at [34, 64] on div "F1 Inhalte, Ist-Analyse, Zeitdiebe, E-Mail-Workflow" at bounding box center [77, 65] width 111 height 7
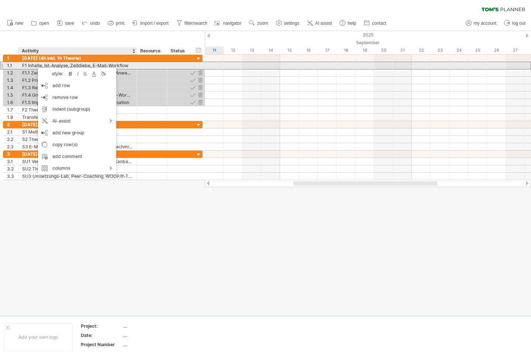
click at [32, 65] on div "F1 Inhalte, Ist-Analyse, Zeitdiebe, E-Mail-Workflow" at bounding box center [77, 65] width 111 height 7
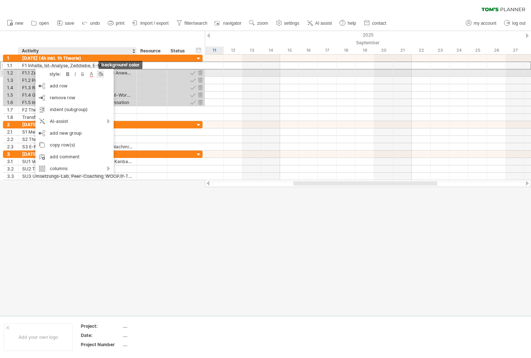
click at [101, 72] on div at bounding box center [100, 73] width 7 height 7
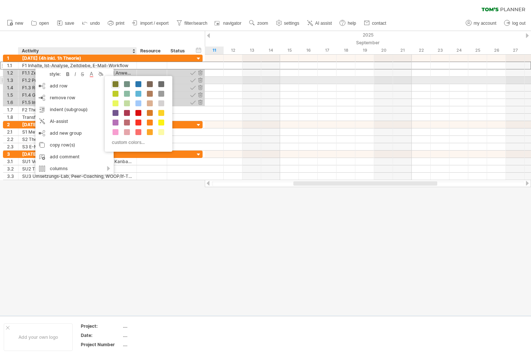
click at [113, 83] on span at bounding box center [116, 84] width 6 height 6
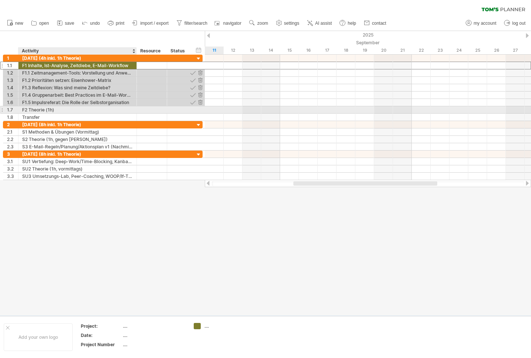
click at [42, 110] on div "F2 Theorie (1h)" at bounding box center [77, 109] width 111 height 7
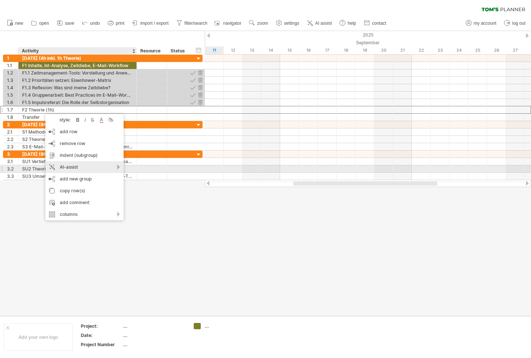
click at [120, 165] on div "AI-assist" at bounding box center [84, 167] width 78 height 12
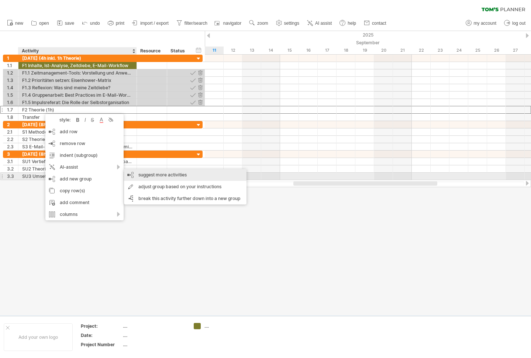
click at [136, 175] on div "suggest more activities" at bounding box center [185, 175] width 123 height 12
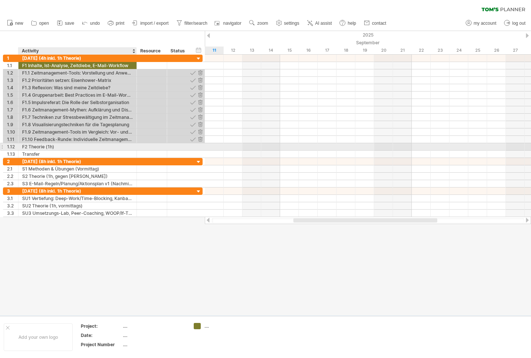
click at [78, 148] on div "F2 Theorie (1h)" at bounding box center [77, 146] width 111 height 7
click at [78, 148] on input "**********" at bounding box center [77, 146] width 111 height 7
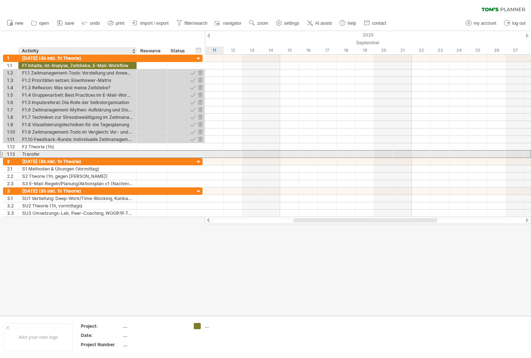
click at [69, 154] on div "Transfer" at bounding box center [77, 154] width 111 height 7
click at [69, 154] on input "********" at bounding box center [77, 154] width 111 height 7
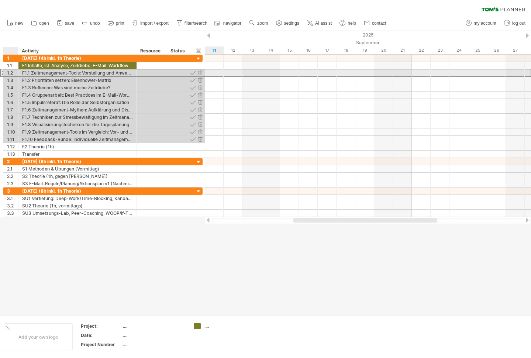
click at [12, 73] on div "1.2" at bounding box center [12, 72] width 11 height 7
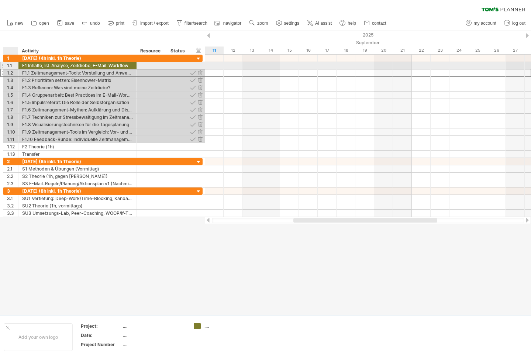
click at [11, 67] on div "1.1" at bounding box center [12, 65] width 11 height 7
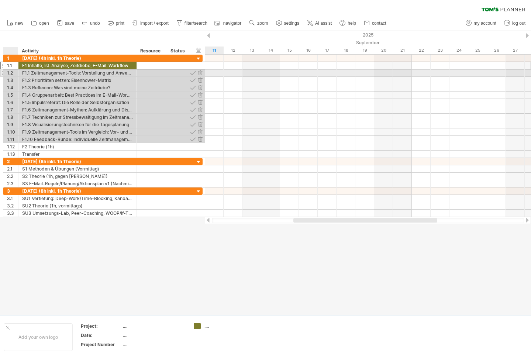
click at [11, 73] on div "1.2" at bounding box center [12, 72] width 11 height 7
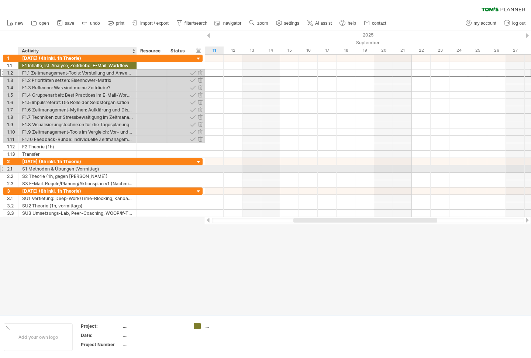
click at [76, 170] on div "S1 Methoden & Übungen (Vormittag)" at bounding box center [77, 168] width 111 height 7
click at [76, 170] on input "**********" at bounding box center [77, 168] width 111 height 7
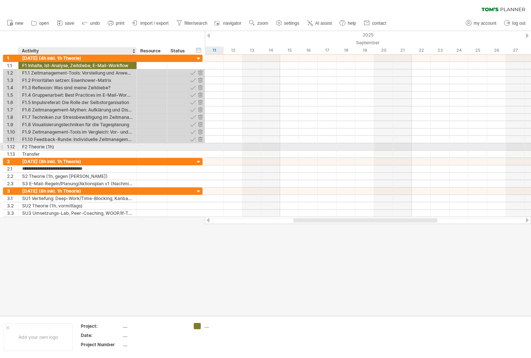
click at [58, 148] on div "F2 Theorie (1h)" at bounding box center [77, 146] width 111 height 7
click at [58, 148] on input "**********" at bounding box center [77, 146] width 111 height 7
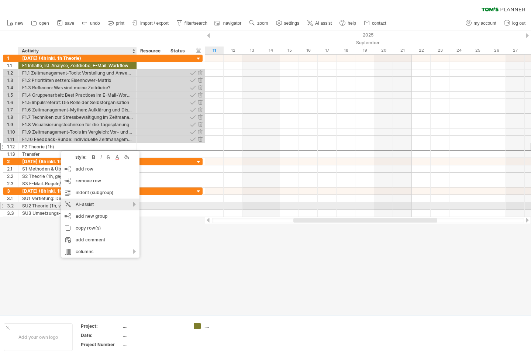
click at [123, 203] on div "AI-assist" at bounding box center [100, 205] width 78 height 12
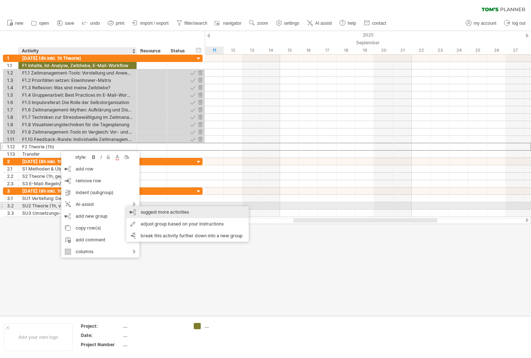
click at [145, 209] on div "suggest more activities" at bounding box center [187, 212] width 123 height 12
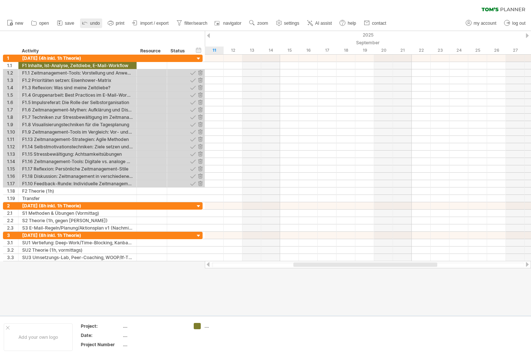
click at [92, 24] on span "undo" at bounding box center [95, 23] width 10 height 5
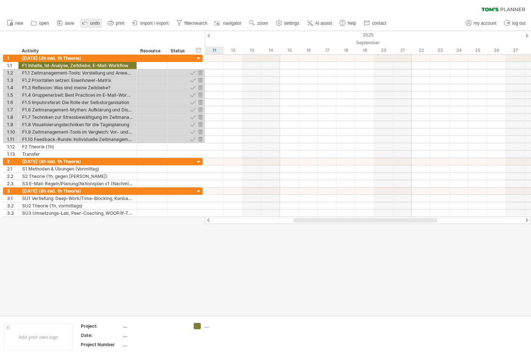
click at [92, 24] on span "undo" at bounding box center [95, 23] width 10 height 5
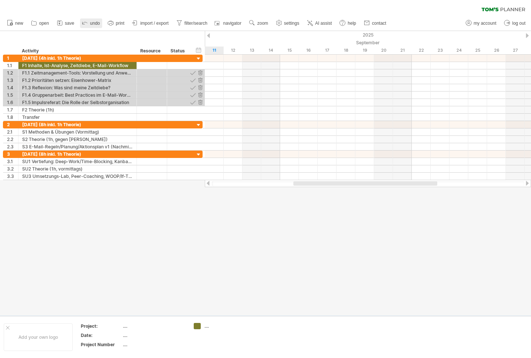
click at [92, 24] on span "undo" at bounding box center [95, 23] width 10 height 5
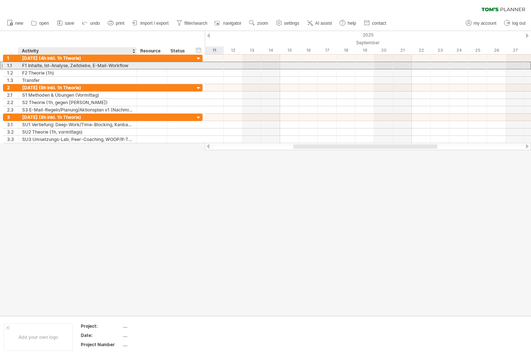
click at [55, 64] on div "F1 Inhalte, Ist-Analyse, Zeitdiebe, E-Mail-Workflow" at bounding box center [77, 65] width 111 height 7
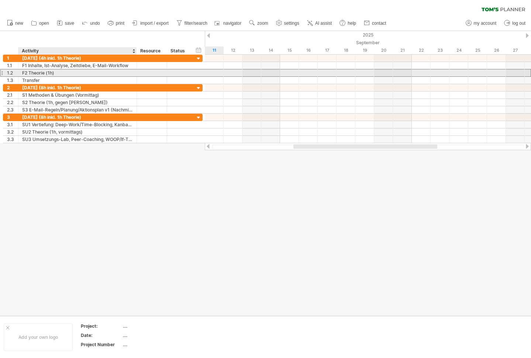
click at [54, 71] on div "F2 Theorie (1h)" at bounding box center [77, 72] width 111 height 7
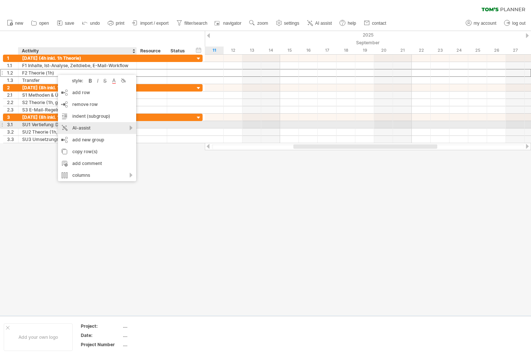
click at [125, 124] on div "AI-assist" at bounding box center [97, 128] width 78 height 12
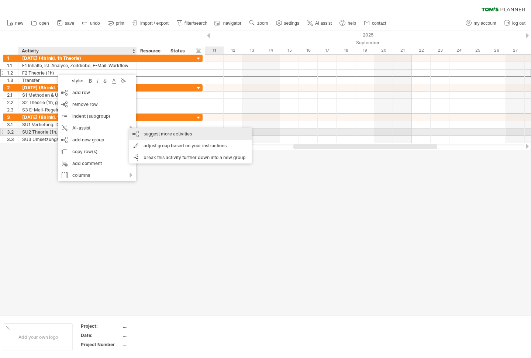
click at [146, 135] on div "suggest more activities" at bounding box center [190, 134] width 123 height 12
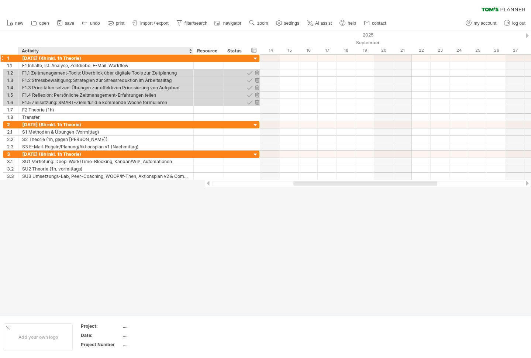
drag, startPoint x: 135, startPoint y: 50, endPoint x: 192, endPoint y: 58, distance: 57.4
click at [192, 58] on div "Trying to reach [DOMAIN_NAME] Connected again... 0% clear filter new 1" at bounding box center [265, 179] width 531 height 358
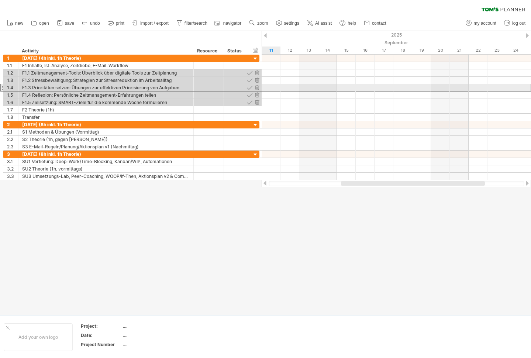
click at [158, 90] on div "F1.3 Prioritäten setzen: Übungen zur effektiven Priorisierung von Aufgaben" at bounding box center [106, 87] width 168 height 7
click at [158, 90] on input "**********" at bounding box center [106, 87] width 168 height 7
click at [206, 87] on div at bounding box center [208, 87] width 23 height 7
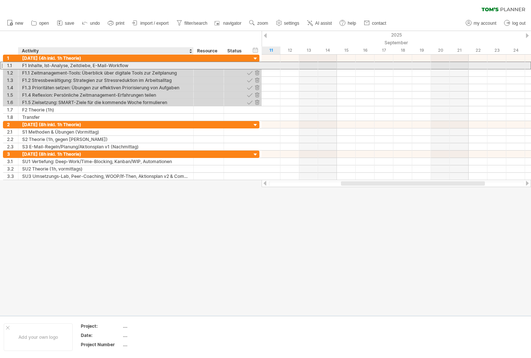
click at [82, 67] on div "F1 Inhalte, Ist-Analyse, Zeitdiebe, E-Mail-Workflow" at bounding box center [106, 65] width 168 height 7
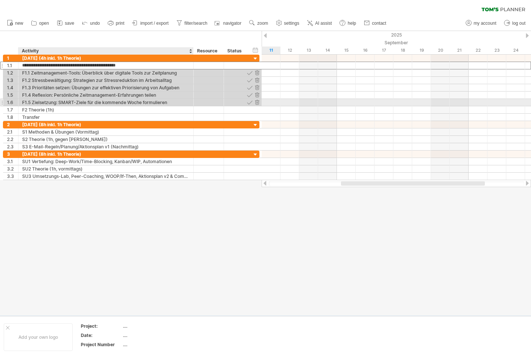
click at [88, 104] on div "F1.5 Zielsetzung: SMART-Ziele für die kommende Woche formulieren" at bounding box center [106, 102] width 168 height 7
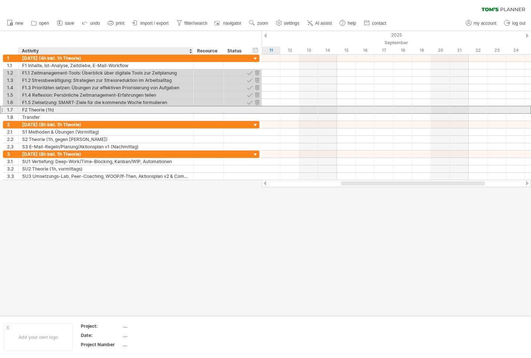
click at [84, 111] on div "F2 Theorie (1h)" at bounding box center [106, 109] width 168 height 7
click at [84, 111] on input "**********" at bounding box center [106, 109] width 168 height 7
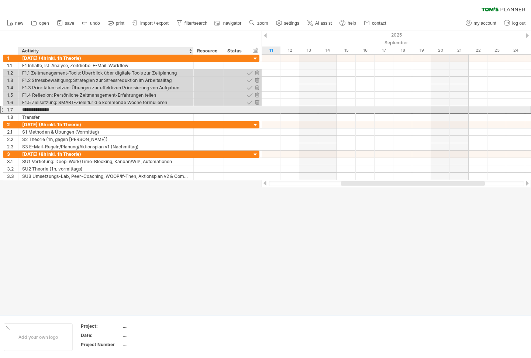
click at [84, 111] on input "**********" at bounding box center [106, 109] width 168 height 7
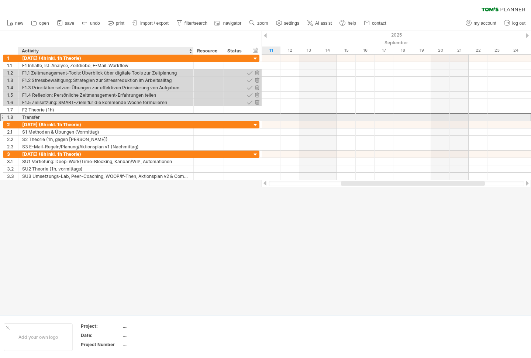
click at [83, 117] on div "Transfer" at bounding box center [106, 117] width 168 height 7
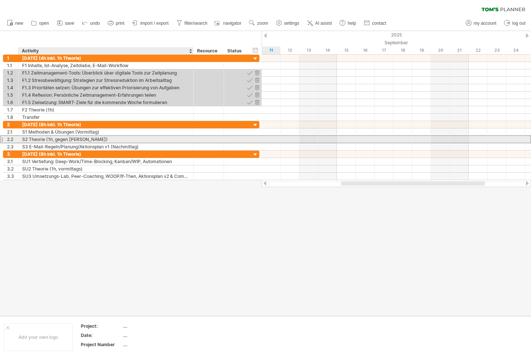
click at [85, 141] on div "S2 Theorie (1h, gegen [PERSON_NAME])" at bounding box center [106, 139] width 168 height 7
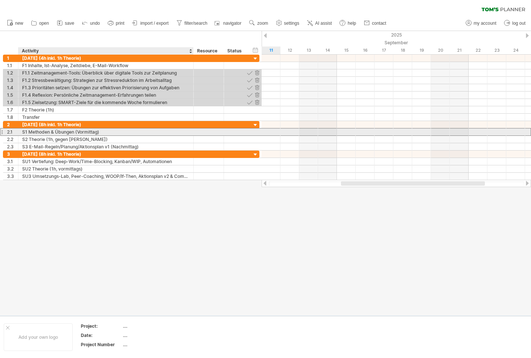
click at [48, 130] on div "S1 Methoden & Übungen (Vormittag)" at bounding box center [106, 131] width 168 height 7
click at [48, 130] on input "**********" at bounding box center [106, 131] width 168 height 7
click at [2, 132] on div at bounding box center [1, 132] width 3 height 8
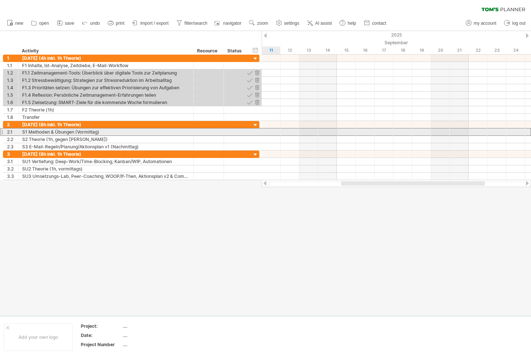
click at [2, 132] on div at bounding box center [1, 132] width 3 height 8
click at [10, 131] on div "2.1" at bounding box center [12, 131] width 11 height 7
click at [33, 132] on div "S1 Methoden & Übungen (Vormittag)" at bounding box center [106, 131] width 168 height 7
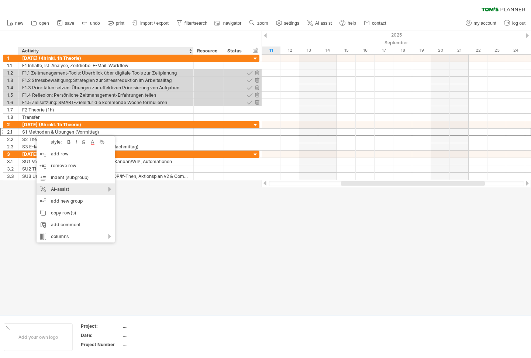
click at [78, 185] on div "AI-assist" at bounding box center [76, 189] width 78 height 12
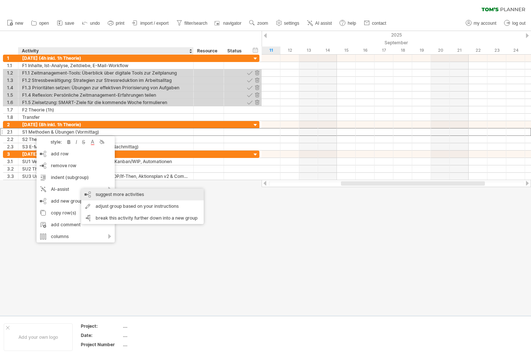
click at [103, 193] on div "suggest more activities" at bounding box center [142, 195] width 123 height 12
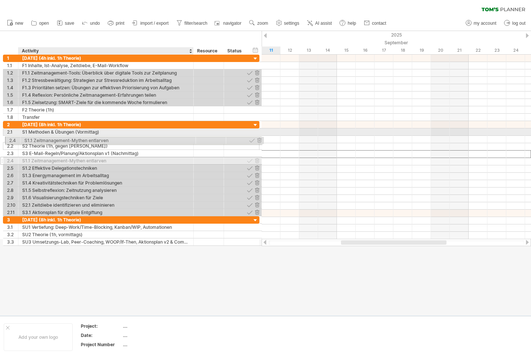
drag, startPoint x: 83, startPoint y: 156, endPoint x: 83, endPoint y: 139, distance: 16.6
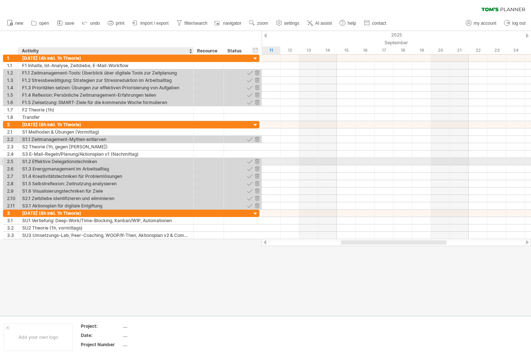
click at [80, 160] on div "S1.2 Effektive Delegationstechniken" at bounding box center [106, 161] width 168 height 7
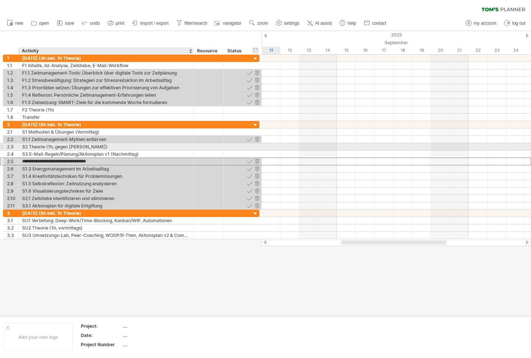
drag, startPoint x: 80, startPoint y: 160, endPoint x: 80, endPoint y: 146, distance: 14.4
click at [80, 146] on div "**********" at bounding box center [131, 165] width 256 height 89
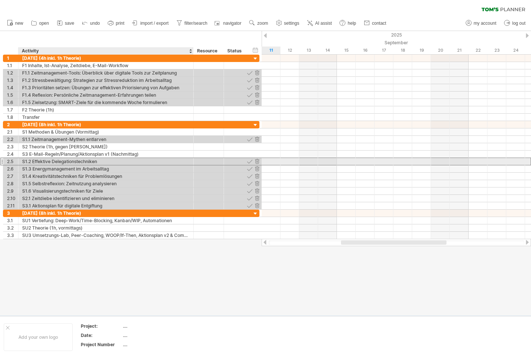
click at [75, 162] on div "S1.2 Effektive Delegationstechniken" at bounding box center [106, 161] width 168 height 7
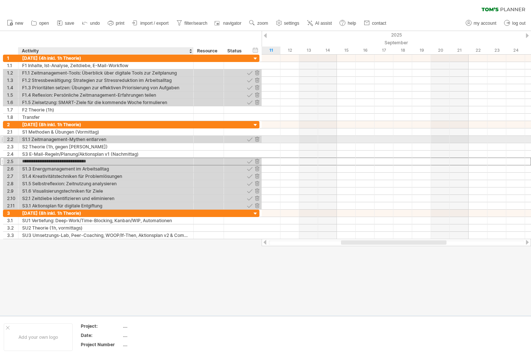
drag, startPoint x: 75, startPoint y: 162, endPoint x: 76, endPoint y: 141, distance: 21.4
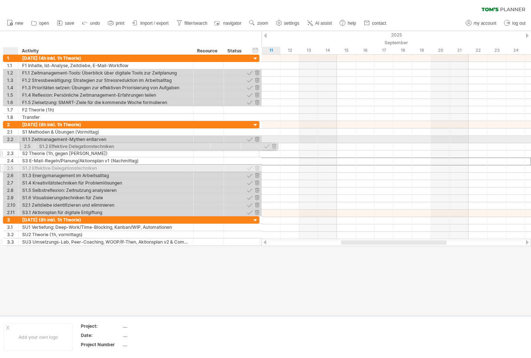
drag, startPoint x: 2, startPoint y: 162, endPoint x: 20, endPoint y: 145, distance: 24.0
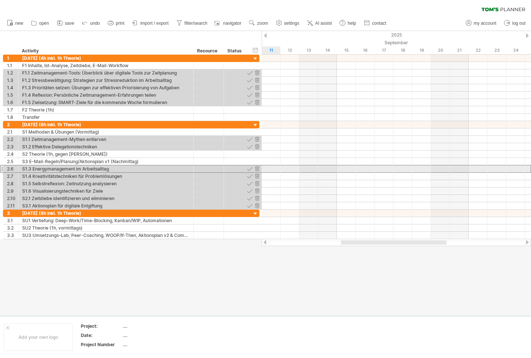
click at [2, 170] on div at bounding box center [1, 169] width 3 height 8
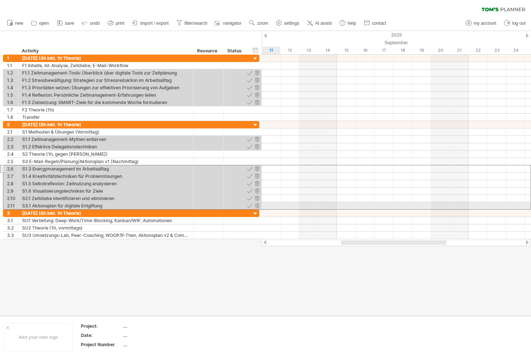
click at [3, 206] on div "**********" at bounding box center [130, 147] width 260 height 185
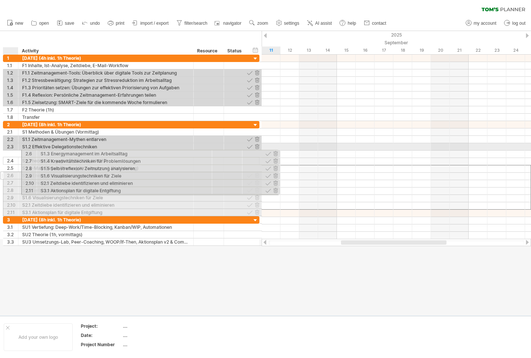
drag, startPoint x: 3, startPoint y: 169, endPoint x: 20, endPoint y: 152, distance: 24.0
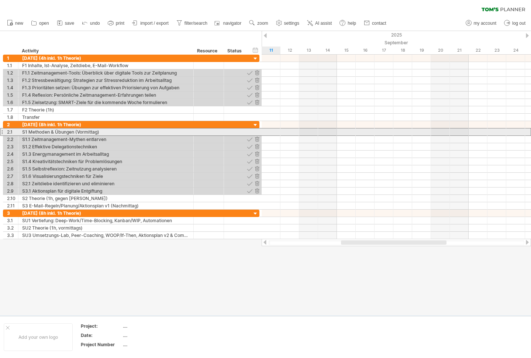
click at [2, 132] on div at bounding box center [1, 132] width 3 height 8
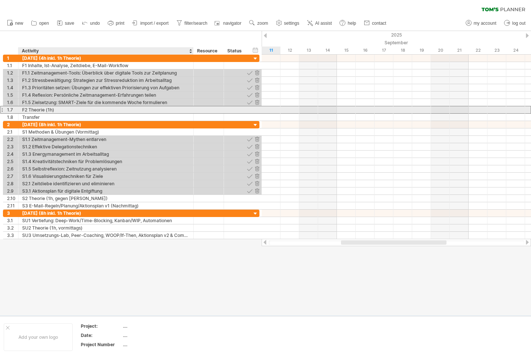
click at [27, 111] on div "F2 Theorie (1h)" at bounding box center [106, 109] width 168 height 7
click at [2, 109] on div at bounding box center [1, 110] width 3 height 8
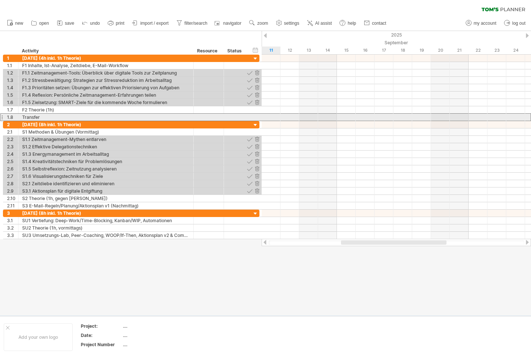
click at [5, 114] on div "1.8" at bounding box center [10, 117] width 15 height 7
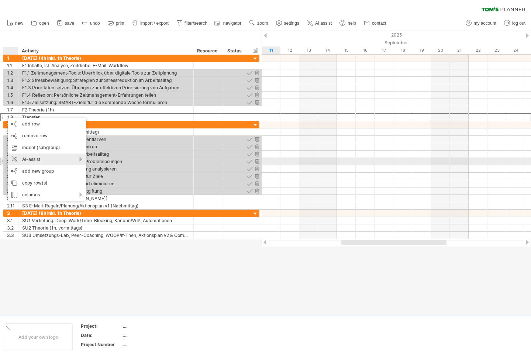
click at [60, 161] on div "AI-assist" at bounding box center [47, 160] width 78 height 12
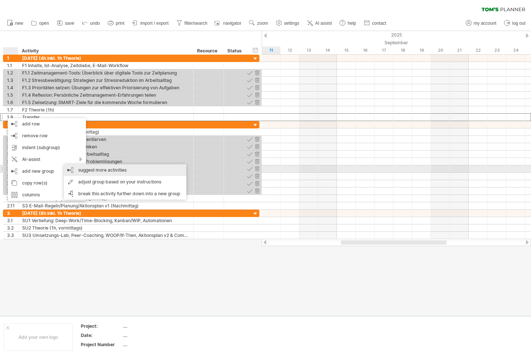
click at [93, 169] on div "suggest more activities" at bounding box center [125, 170] width 123 height 12
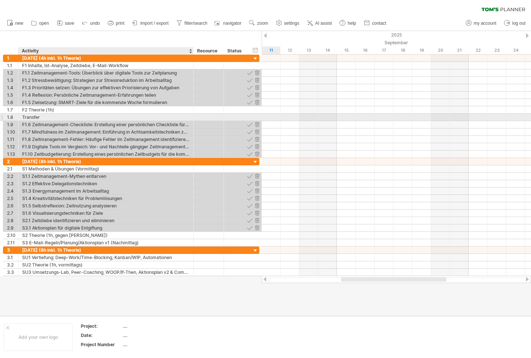
click at [34, 118] on div "Transfer" at bounding box center [106, 117] width 168 height 7
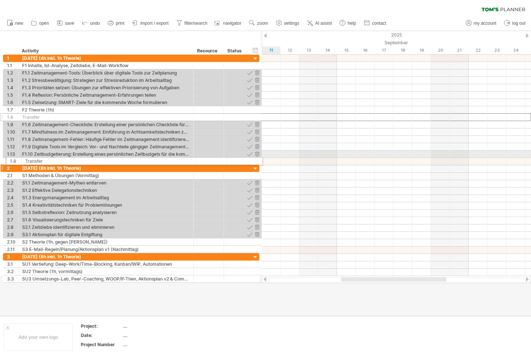
drag, startPoint x: 3, startPoint y: 117, endPoint x: 3, endPoint y: 160, distance: 42.8
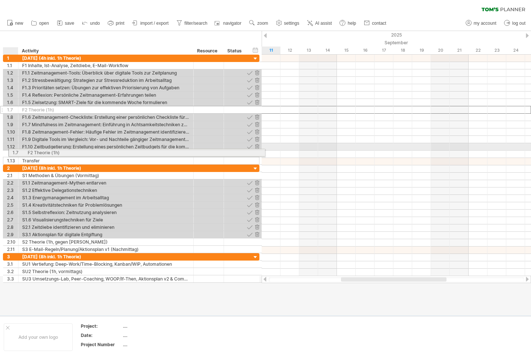
drag, startPoint x: 2, startPoint y: 110, endPoint x: 5, endPoint y: 151, distance: 41.8
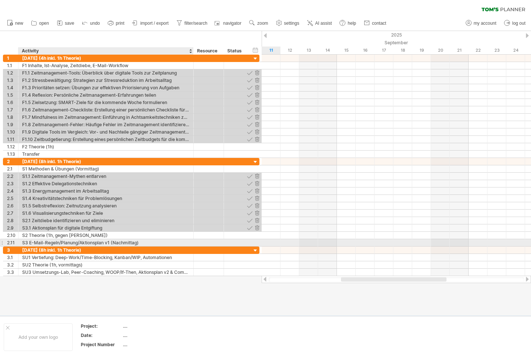
click at [78, 242] on div "S3 E-Mail-Regeln/Planung/Aktionsplan v1 (Nachmittag)" at bounding box center [106, 242] width 168 height 7
click at [3, 243] on div at bounding box center [1, 243] width 3 height 8
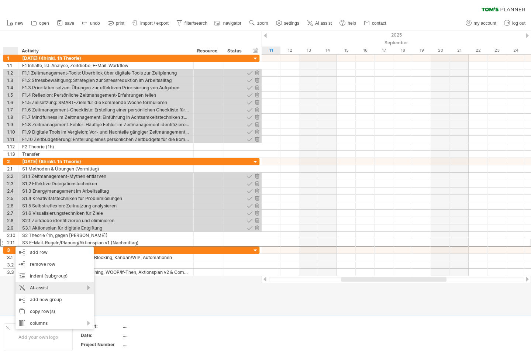
click at [75, 291] on div "AI-assist" at bounding box center [55, 288] width 78 height 12
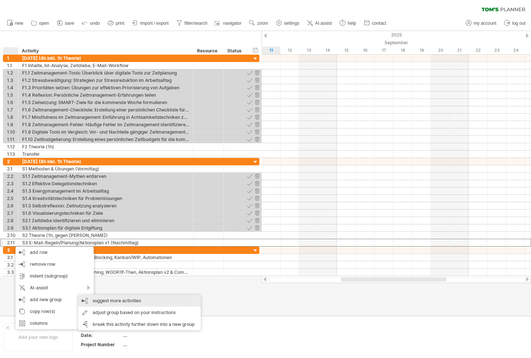
click at [99, 299] on div "suggest more activities" at bounding box center [139, 301] width 123 height 12
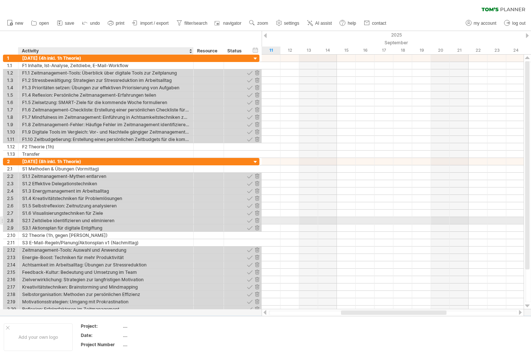
click at [37, 221] on div "S2.1 Zeitdiebe identifizieren und eliminieren" at bounding box center [106, 220] width 168 height 7
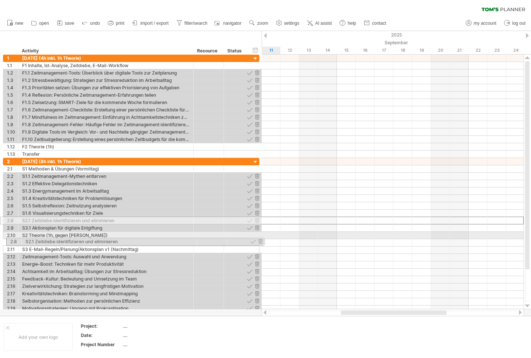
drag, startPoint x: 1, startPoint y: 221, endPoint x: 3, endPoint y: 240, distance: 19.6
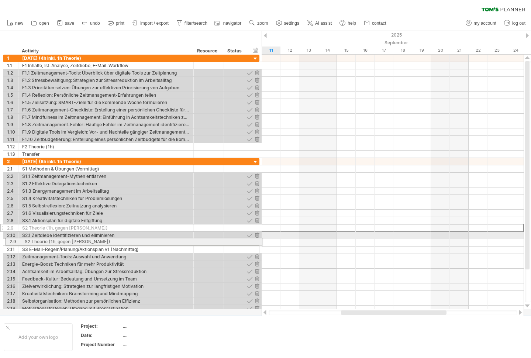
drag, startPoint x: 2, startPoint y: 228, endPoint x: 3, endPoint y: 240, distance: 12.2
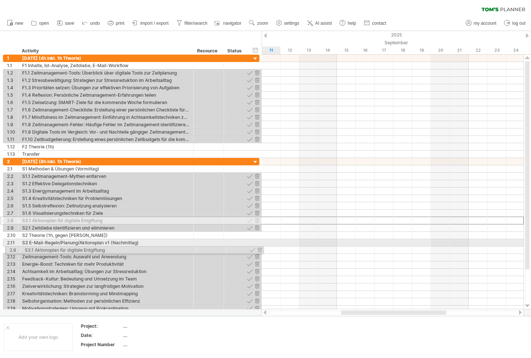
drag, startPoint x: 2, startPoint y: 221, endPoint x: 2, endPoint y: 249, distance: 27.3
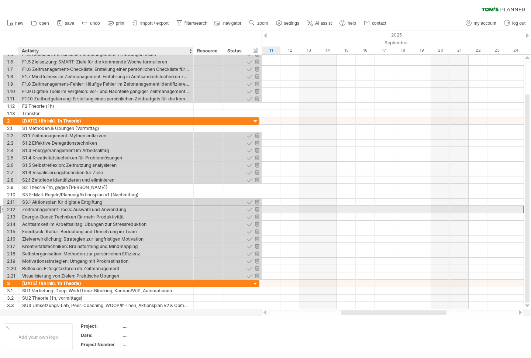
click at [26, 210] on div "Zeitmanagement-Tools: Auswahl und Anwendung" at bounding box center [106, 209] width 168 height 7
click at [2, 210] on div at bounding box center [1, 210] width 3 height 8
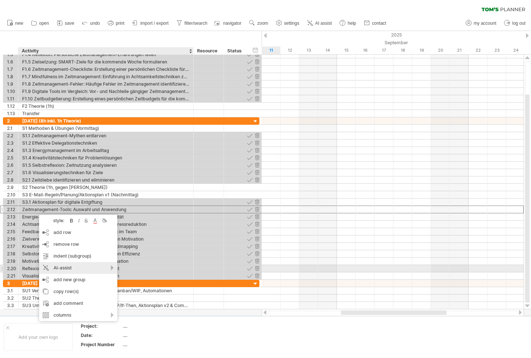
click at [105, 271] on div "AI-assist" at bounding box center [78, 268] width 78 height 12
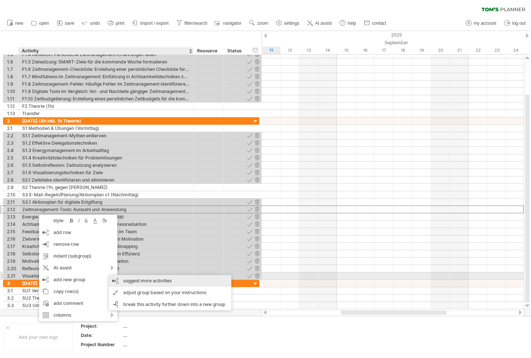
click at [128, 280] on div "suggest more activities" at bounding box center [170, 281] width 123 height 12
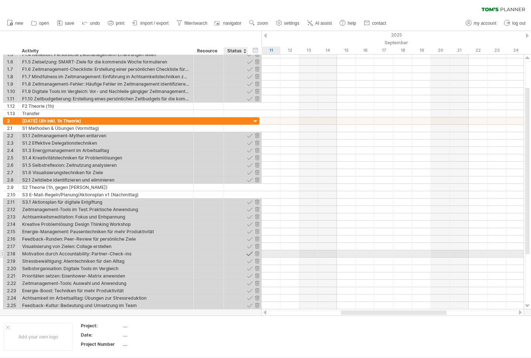
click at [249, 255] on div at bounding box center [249, 253] width 7 height 7
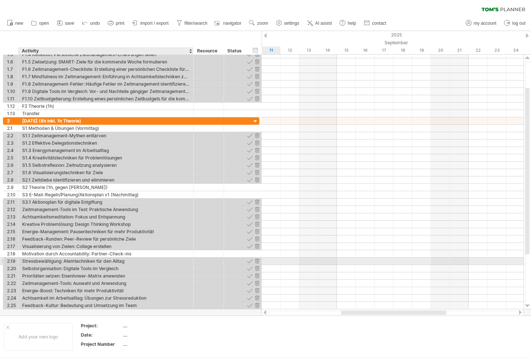
click at [183, 263] on div "Stressbewältigung: Atemtechniken für den Alltag" at bounding box center [106, 261] width 168 height 7
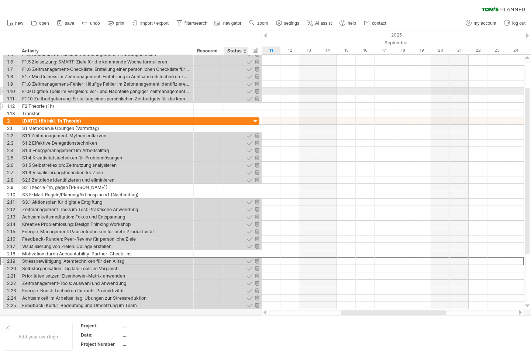
drag, startPoint x: 248, startPoint y: 57, endPoint x: 247, endPoint y: 104, distance: 46.9
click at [247, 104] on div "**********" at bounding box center [131, 84] width 256 height 66
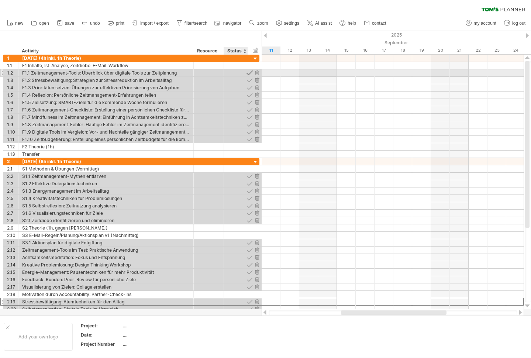
click at [248, 72] on div at bounding box center [249, 72] width 7 height 7
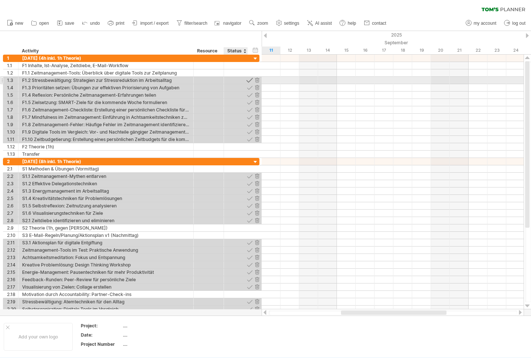
click at [248, 79] on div at bounding box center [249, 80] width 7 height 7
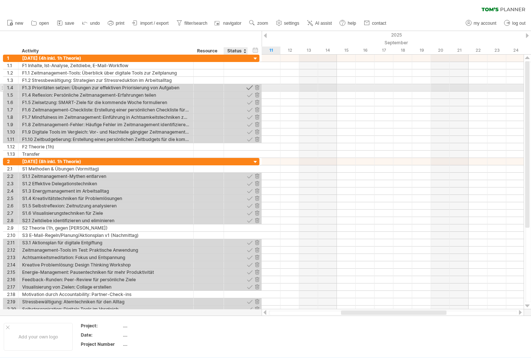
click at [249, 86] on div at bounding box center [249, 87] width 7 height 7
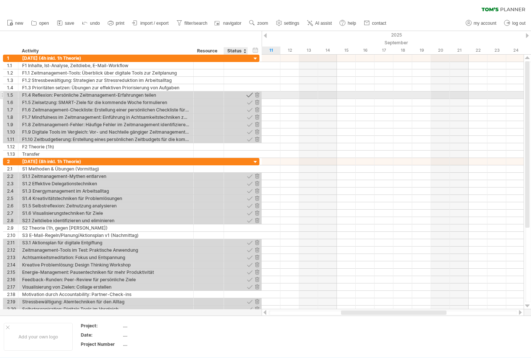
click at [250, 95] on div at bounding box center [249, 95] width 7 height 7
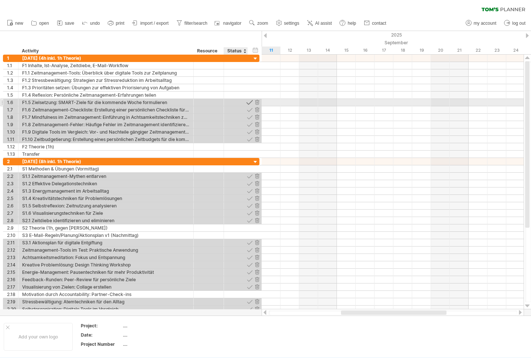
click at [250, 102] on div at bounding box center [249, 102] width 7 height 7
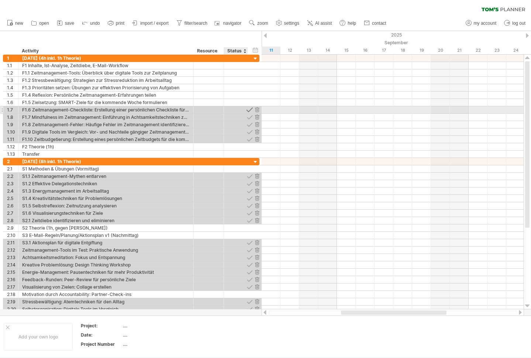
click at [250, 110] on div at bounding box center [249, 109] width 7 height 7
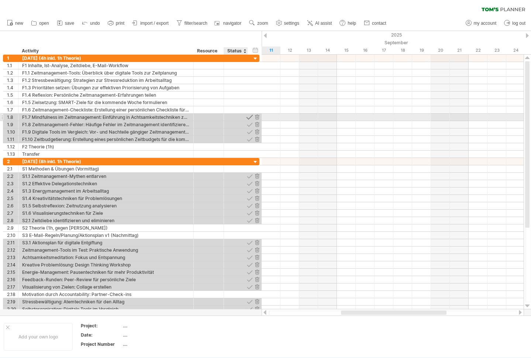
click at [249, 117] on div at bounding box center [249, 117] width 7 height 7
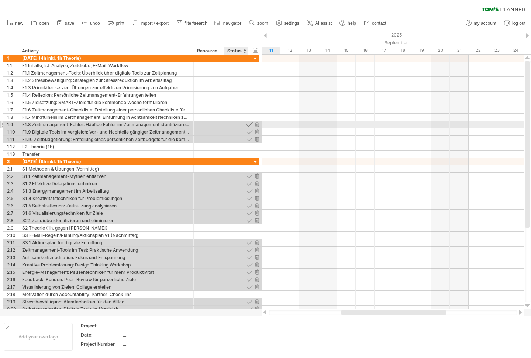
click at [249, 123] on div at bounding box center [249, 124] width 7 height 7
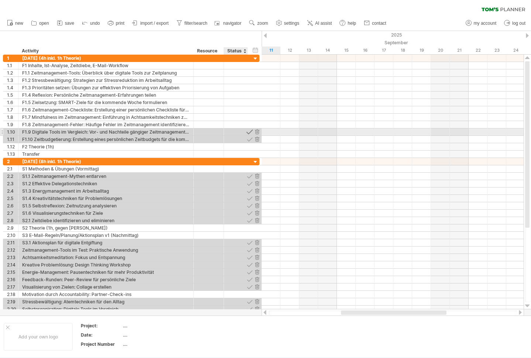
click at [249, 131] on div at bounding box center [249, 131] width 7 height 7
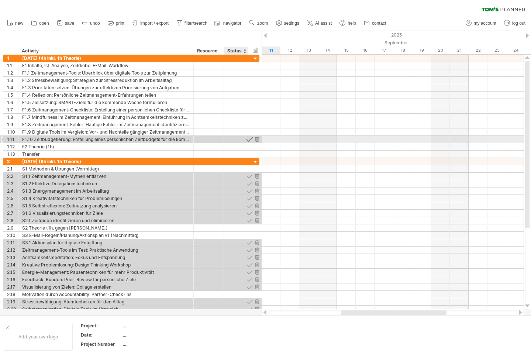
click at [249, 138] on div at bounding box center [249, 139] width 7 height 7
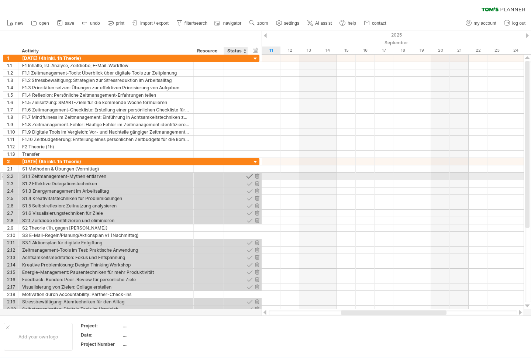
click at [249, 176] on div at bounding box center [249, 176] width 7 height 7
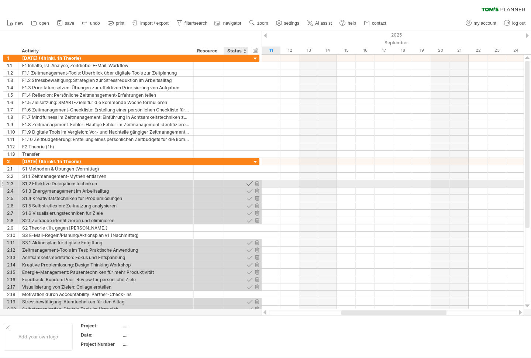
click at [250, 183] on div at bounding box center [249, 183] width 7 height 7
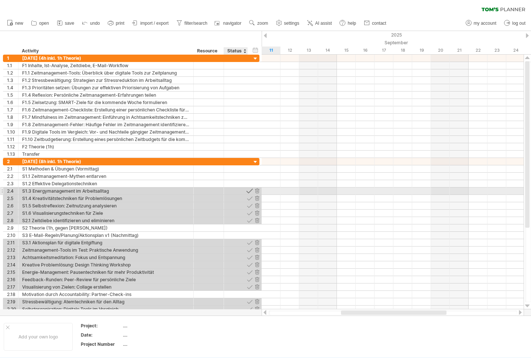
click at [250, 189] on div at bounding box center [249, 190] width 7 height 7
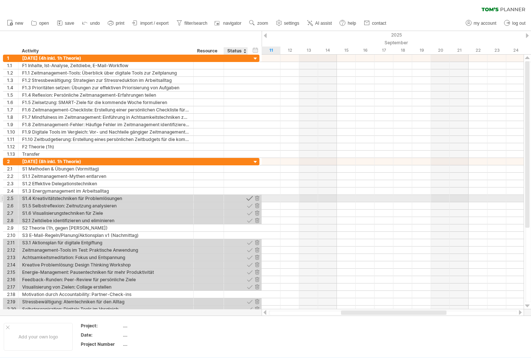
click at [250, 197] on div at bounding box center [249, 198] width 7 height 7
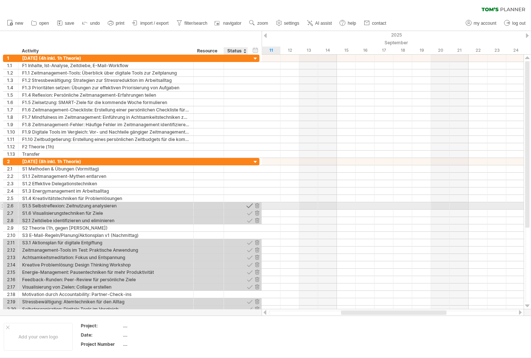
click at [250, 204] on div at bounding box center [249, 205] width 7 height 7
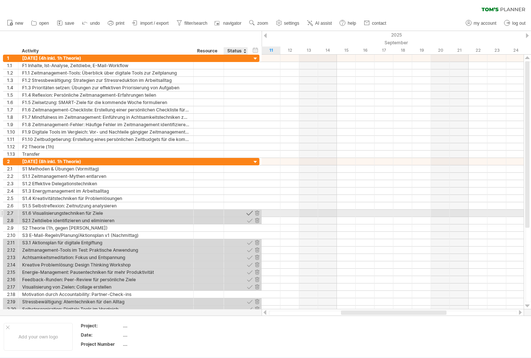
click at [250, 211] on div at bounding box center [249, 213] width 7 height 7
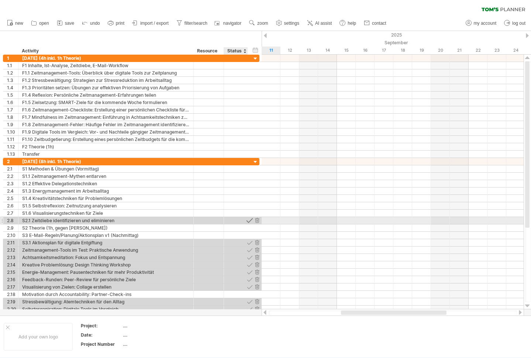
click at [249, 219] on div at bounding box center [249, 220] width 7 height 7
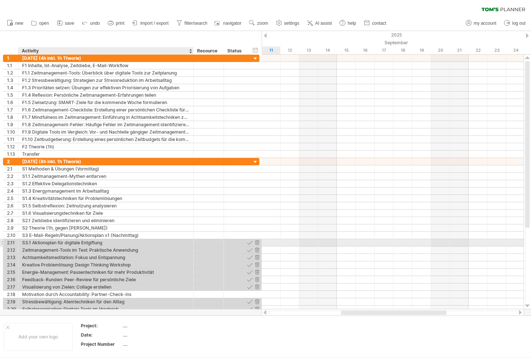
click at [189, 243] on div "S3.1 Aktionsplan für digitale Entgiftung" at bounding box center [106, 242] width 168 height 7
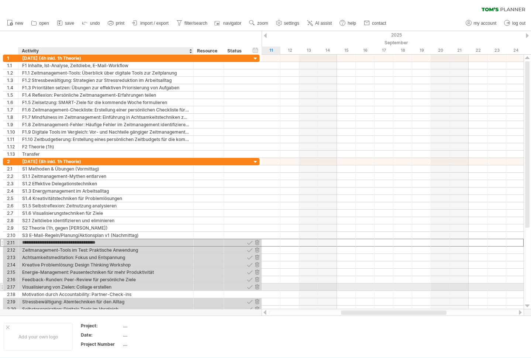
click at [181, 287] on div "Visualisierung von Zielen: Collage erstellen" at bounding box center [106, 286] width 168 height 7
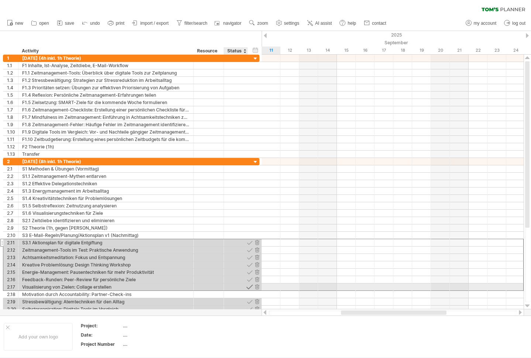
click at [248, 286] on div at bounding box center [249, 286] width 7 height 7
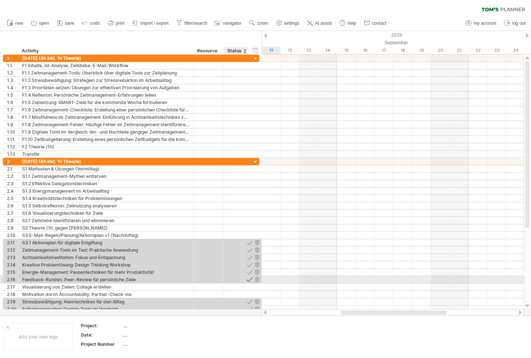
click at [249, 279] on div at bounding box center [249, 279] width 7 height 7
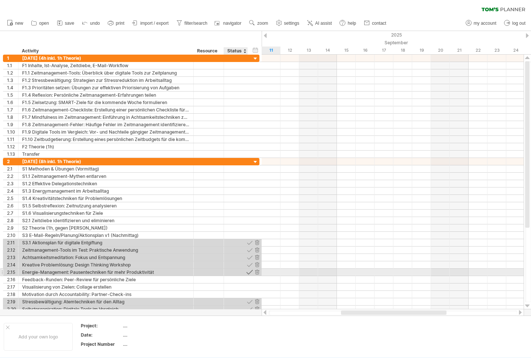
click at [249, 273] on div at bounding box center [249, 272] width 7 height 7
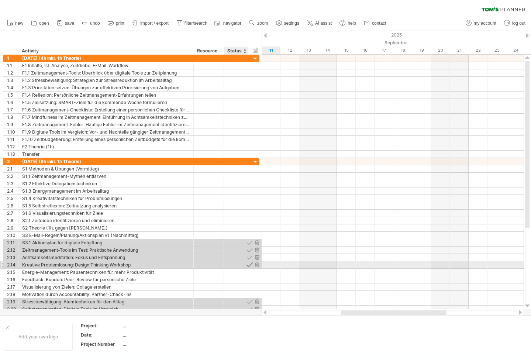
click at [249, 265] on div at bounding box center [249, 264] width 7 height 7
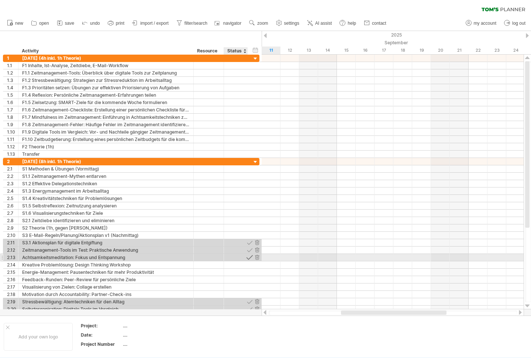
click at [249, 258] on div at bounding box center [249, 257] width 7 height 7
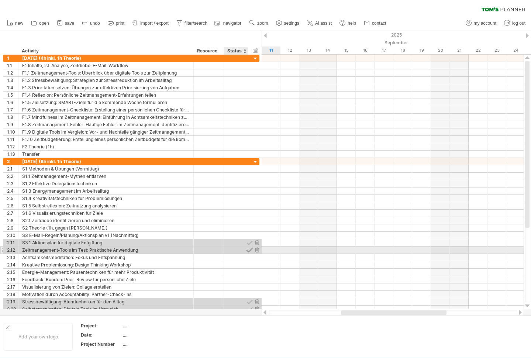
click at [249, 252] on div at bounding box center [249, 250] width 7 height 7
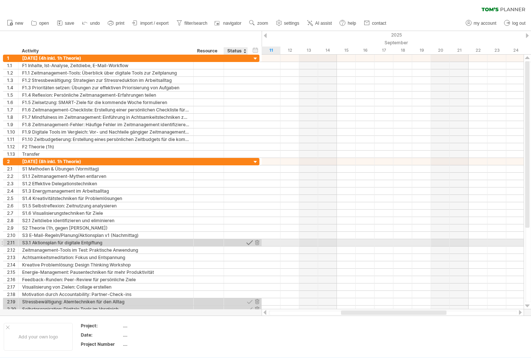
click at [249, 245] on div at bounding box center [249, 242] width 7 height 7
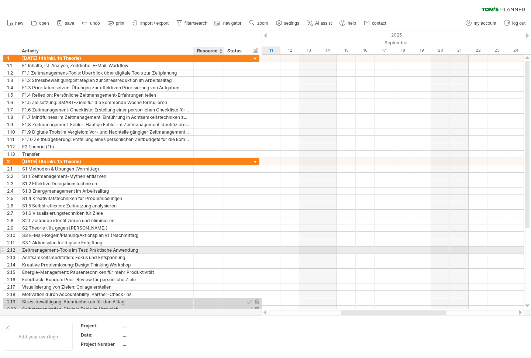
click at [227, 247] on div at bounding box center [236, 250] width 24 height 7
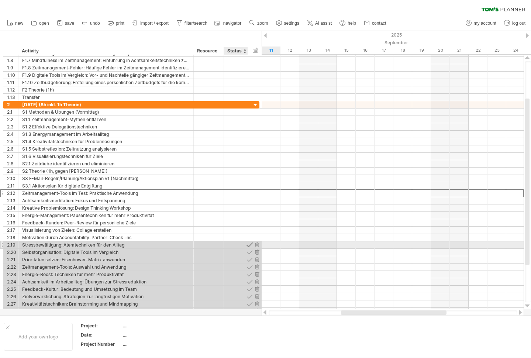
click at [250, 244] on div at bounding box center [249, 244] width 7 height 7
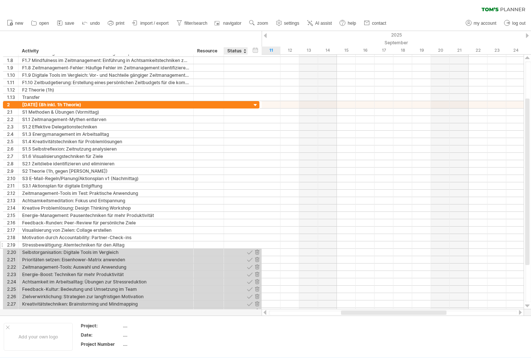
click at [245, 244] on div at bounding box center [247, 244] width 4 height 7
click at [137, 245] on div "Stressbewältigung: Atemtechniken für den Alltag" at bounding box center [106, 244] width 168 height 7
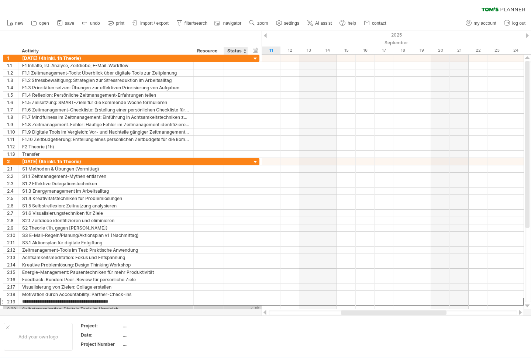
click at [244, 51] on div at bounding box center [244, 50] width 3 height 7
click at [256, 51] on div "hide start/end/duration show start/end/duration" at bounding box center [255, 50] width 7 height 8
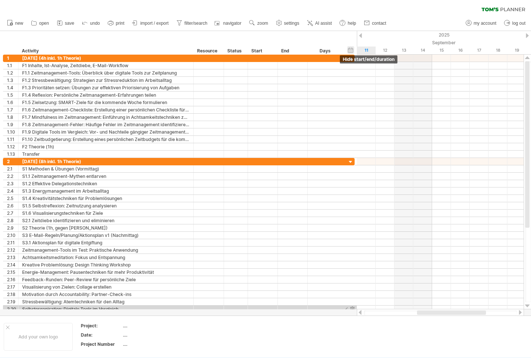
click at [256, 51] on div "Start" at bounding box center [262, 50] width 22 height 7
click at [351, 59] on div at bounding box center [350, 58] width 7 height 7
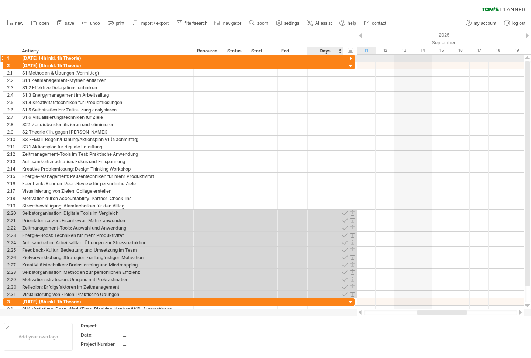
click at [351, 59] on div at bounding box center [350, 58] width 7 height 7
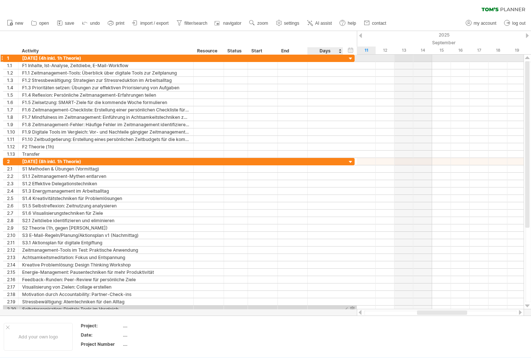
click at [351, 59] on div at bounding box center [350, 58] width 7 height 7
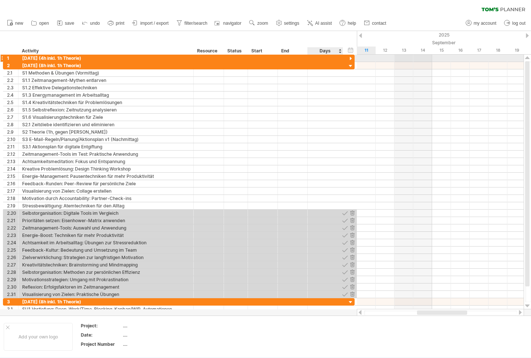
click at [351, 59] on div at bounding box center [350, 58] width 7 height 7
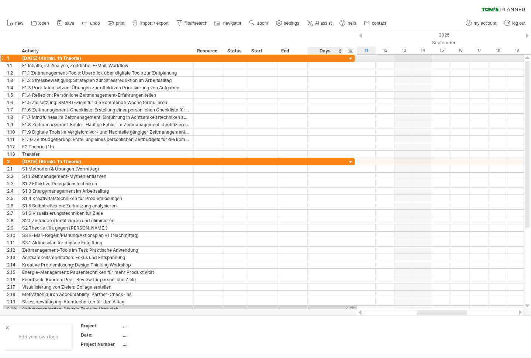
click at [350, 59] on div at bounding box center [350, 58] width 7 height 7
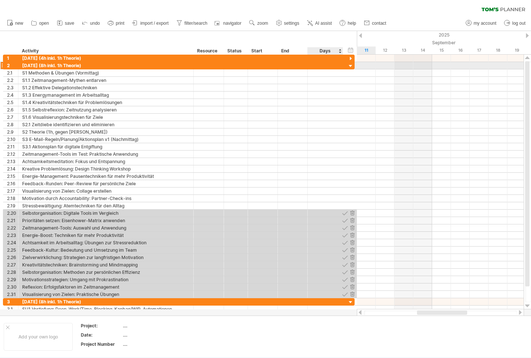
click at [351, 66] on div at bounding box center [350, 66] width 7 height 7
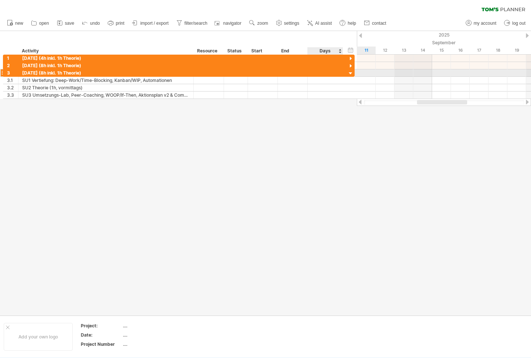
click at [351, 74] on div at bounding box center [350, 73] width 7 height 7
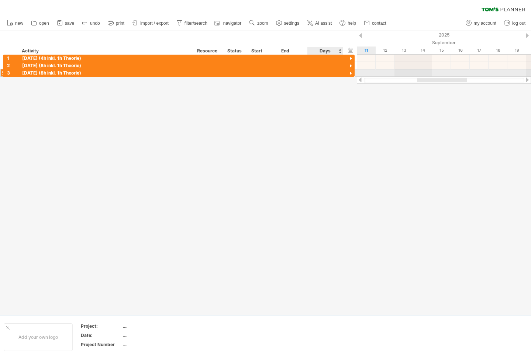
click at [351, 74] on div at bounding box center [350, 73] width 7 height 7
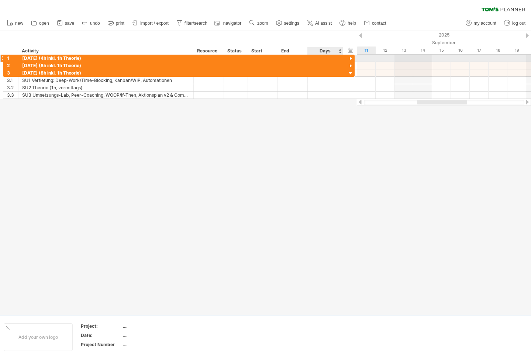
click at [350, 59] on div at bounding box center [350, 58] width 7 height 7
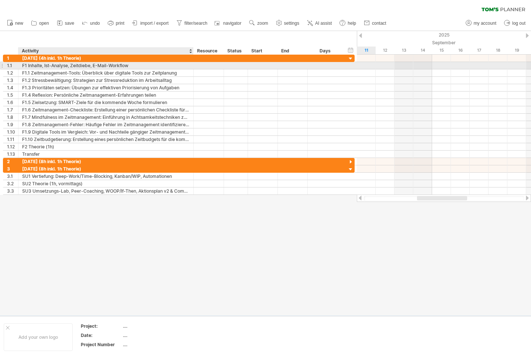
click at [99, 67] on div "F1 Inhalte, Ist-Analyse, Zeitdiebe, E-Mail-Workflow" at bounding box center [106, 65] width 168 height 7
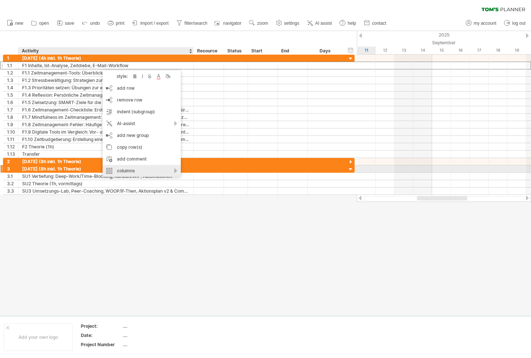
click at [134, 172] on div "columns" at bounding box center [142, 171] width 78 height 12
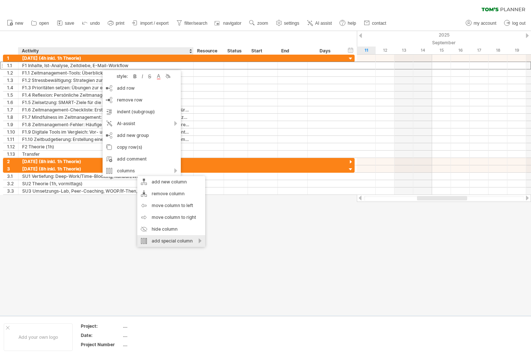
click at [171, 241] on div "add special column" at bounding box center [171, 241] width 68 height 12
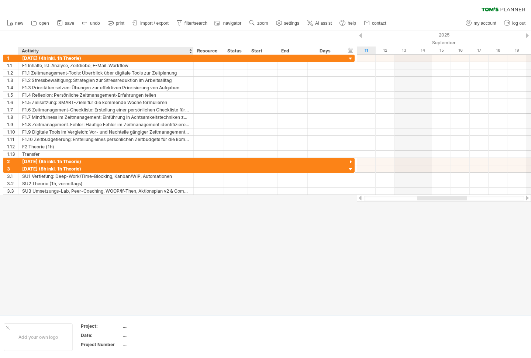
click at [326, 53] on div "Days" at bounding box center [324, 50] width 35 height 7
click at [325, 49] on div "Days" at bounding box center [324, 50] width 35 height 7
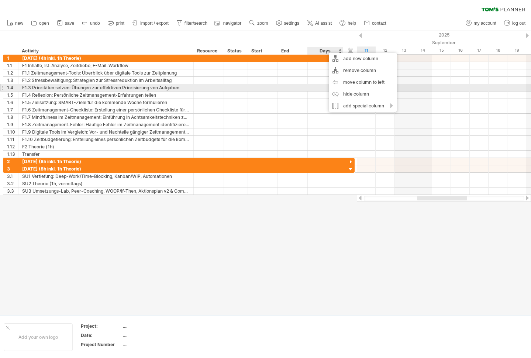
click at [287, 87] on div at bounding box center [293, 87] width 30 height 7
click at [213, 86] on div at bounding box center [208, 87] width 23 height 7
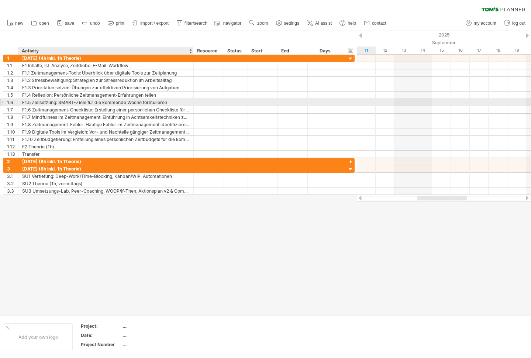
click at [86, 104] on div "F1.5 Zielsetzung: SMART-Ziele für die kommende Woche formulieren" at bounding box center [106, 102] width 168 height 7
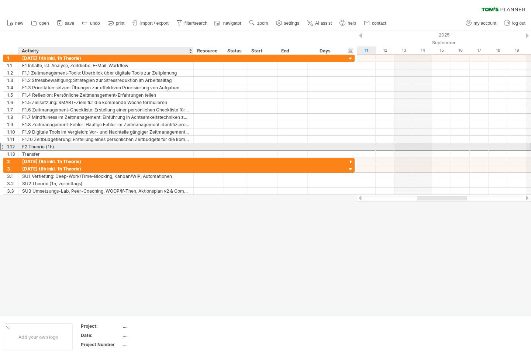
click at [54, 147] on div "F2 Theorie (1h)" at bounding box center [106, 146] width 168 height 7
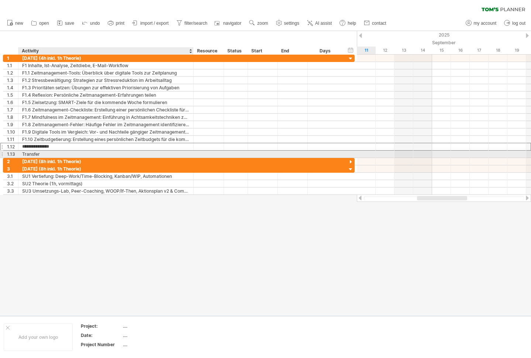
click at [51, 153] on div "Transfer" at bounding box center [106, 154] width 168 height 7
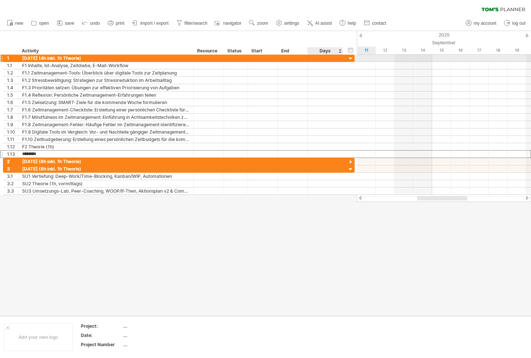
click at [351, 57] on div at bounding box center [350, 58] width 7 height 7
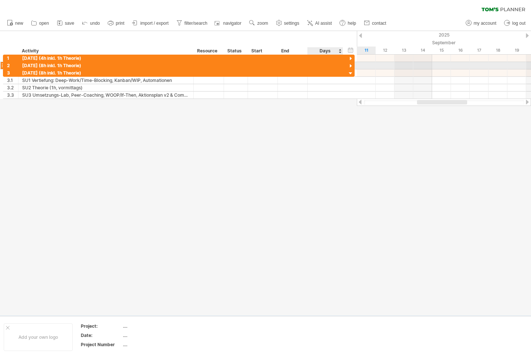
click at [351, 67] on div at bounding box center [350, 66] width 7 height 7
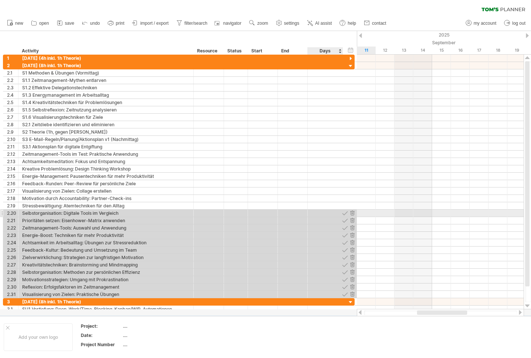
click at [332, 213] on div at bounding box center [325, 213] width 28 height 7
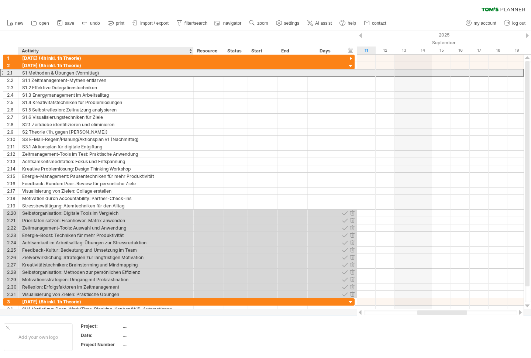
click at [92, 73] on div "S1 Methoden & Übungen (Vormittag)" at bounding box center [106, 72] width 168 height 7
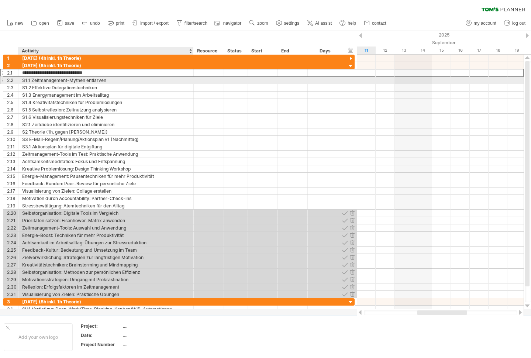
click at [92, 78] on div "S1.1 Zeitmanagement-Mythen entlarven" at bounding box center [106, 80] width 168 height 7
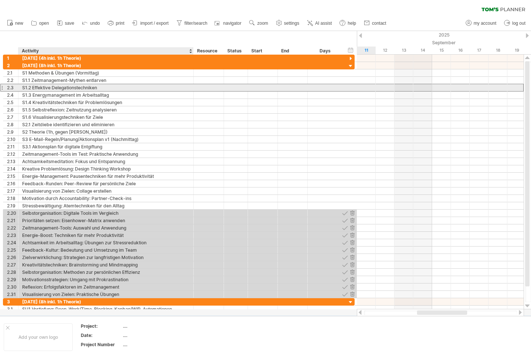
click at [92, 87] on div "S1.2 Effektive Delegationstechniken" at bounding box center [106, 87] width 168 height 7
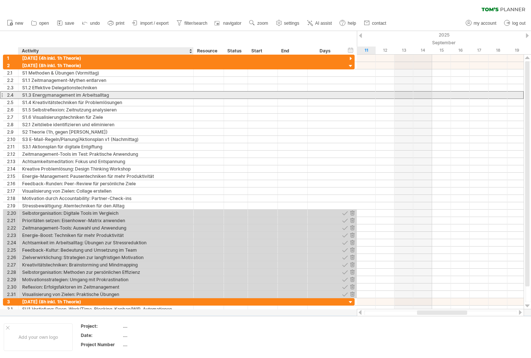
click at [95, 93] on div "S1.3 Energymanagement im Arbeitsalltag" at bounding box center [106, 95] width 168 height 7
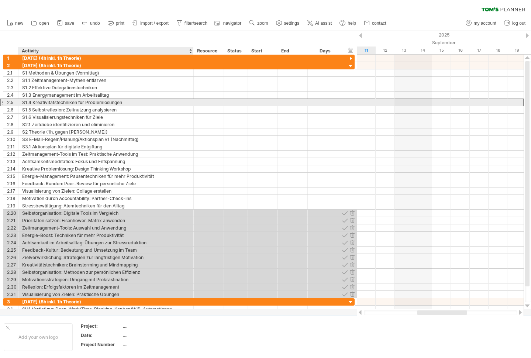
click at [99, 102] on div "S1.4 Kreativitätstechniken für Problemlösungen" at bounding box center [106, 102] width 168 height 7
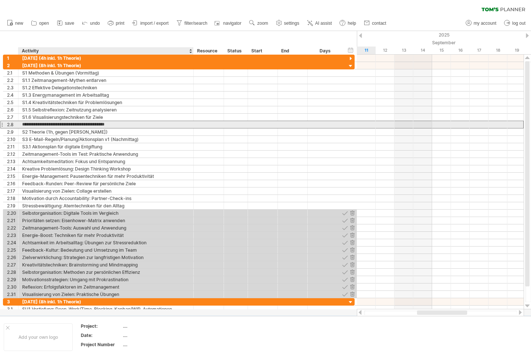
click at [69, 124] on input "**********" at bounding box center [106, 124] width 168 height 7
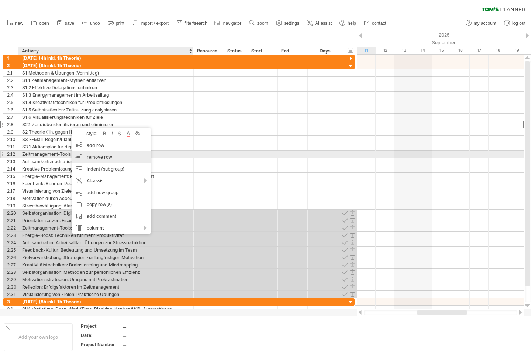
click at [83, 156] on div "remove row remove selected rows" at bounding box center [111, 157] width 78 height 12
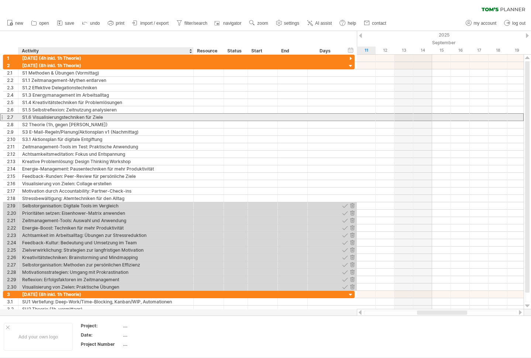
click at [54, 118] on div "S1.6 Visualisierungstechniken für Ziele" at bounding box center [106, 117] width 168 height 7
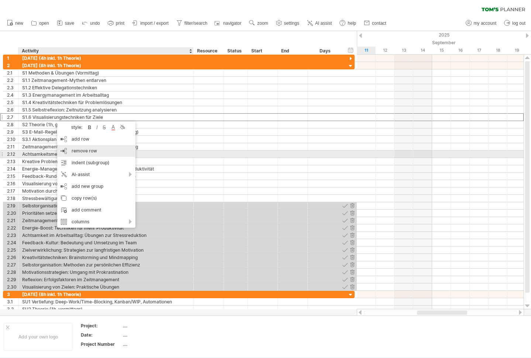
click at [78, 151] on span "remove row" at bounding box center [84, 151] width 25 height 6
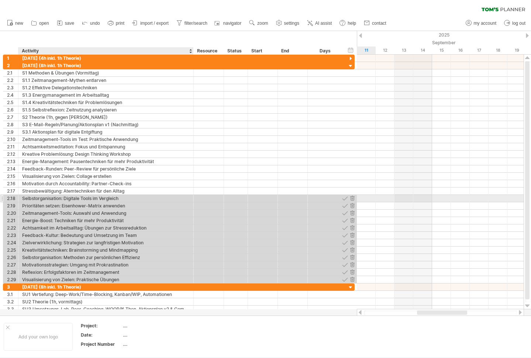
click at [63, 199] on div "Selbstorganisation: Digitale Tools im Vergleich" at bounding box center [106, 198] width 168 height 7
click at [63, 206] on div "Prioritäten setzen: Eisenhower-Matrix anwenden" at bounding box center [106, 205] width 168 height 7
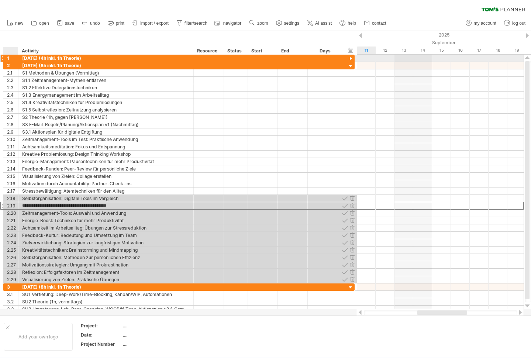
click at [7, 58] on div "1" at bounding box center [12, 58] width 11 height 7
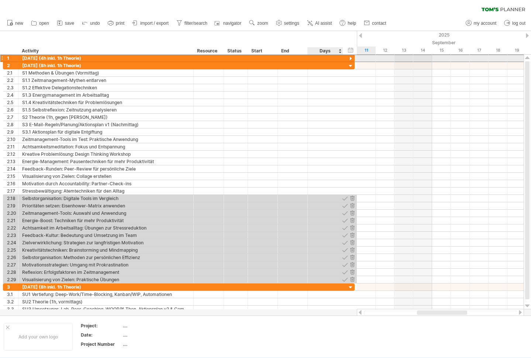
click at [351, 58] on div at bounding box center [350, 58] width 7 height 7
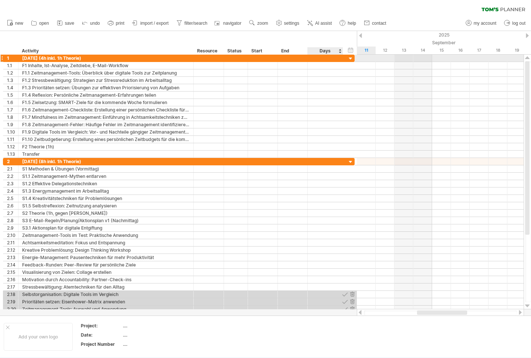
click at [351, 58] on div at bounding box center [350, 58] width 7 height 7
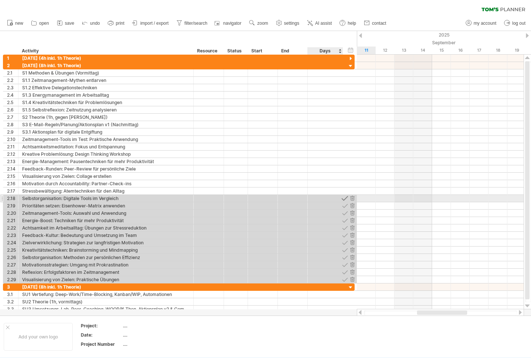
click at [343, 199] on div at bounding box center [344, 198] width 7 height 7
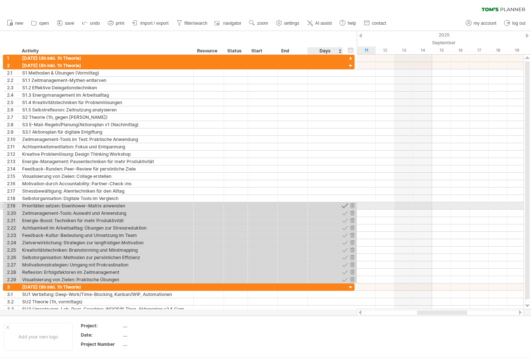
click at [344, 206] on div at bounding box center [344, 205] width 7 height 7
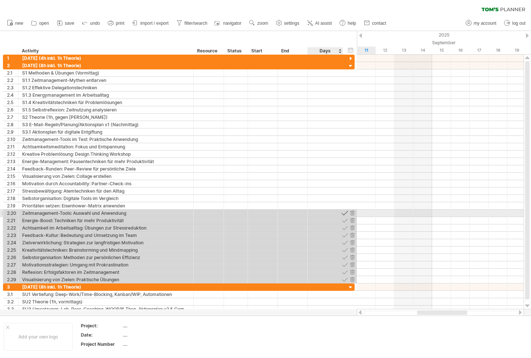
click at [344, 212] on div at bounding box center [344, 213] width 7 height 7
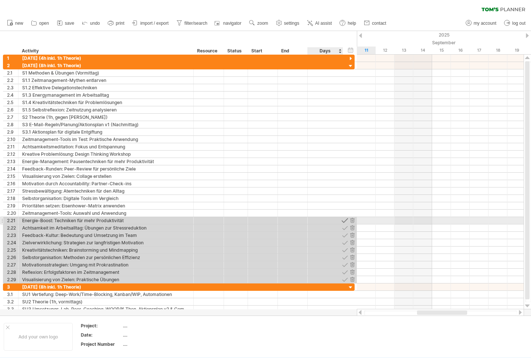
click at [344, 219] on div at bounding box center [344, 220] width 7 height 7
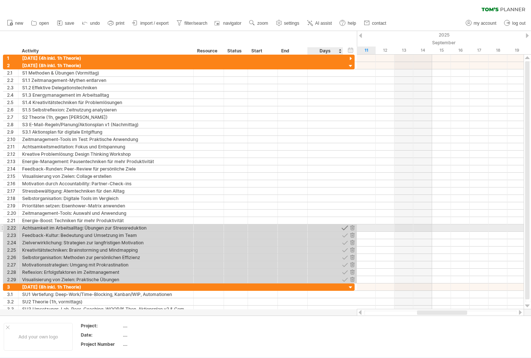
click at [345, 228] on div at bounding box center [344, 227] width 7 height 7
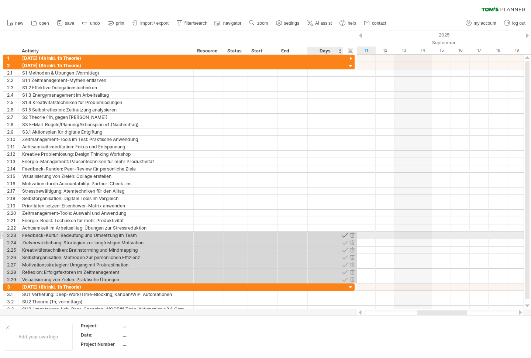
click at [345, 234] on div at bounding box center [344, 235] width 7 height 7
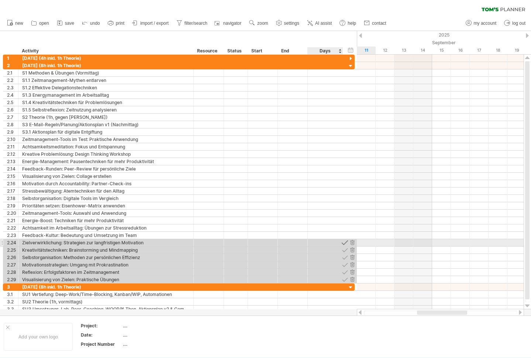
click at [345, 242] on div at bounding box center [344, 242] width 7 height 7
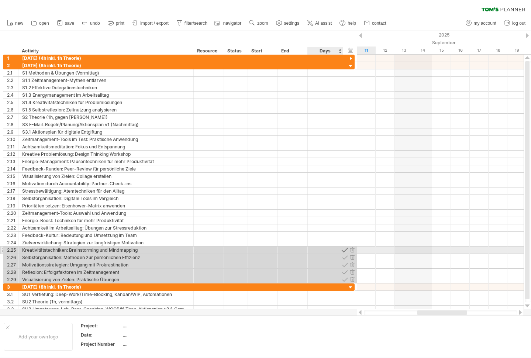
click at [345, 249] on div at bounding box center [344, 250] width 7 height 7
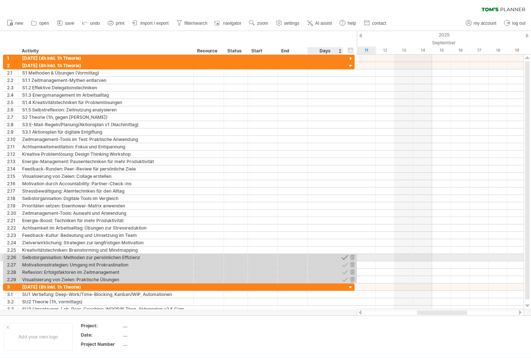
click at [345, 255] on div at bounding box center [344, 257] width 7 height 7
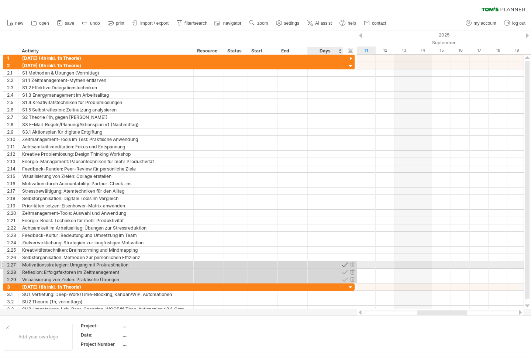
click at [345, 264] on div at bounding box center [344, 264] width 7 height 7
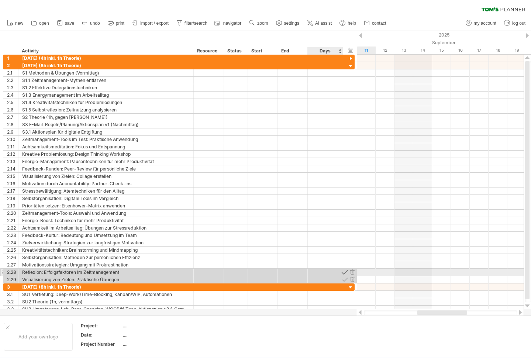
click at [345, 270] on div at bounding box center [344, 272] width 7 height 7
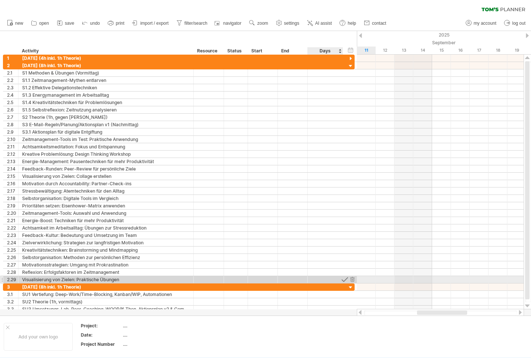
click at [345, 279] on div at bounding box center [344, 279] width 7 height 7
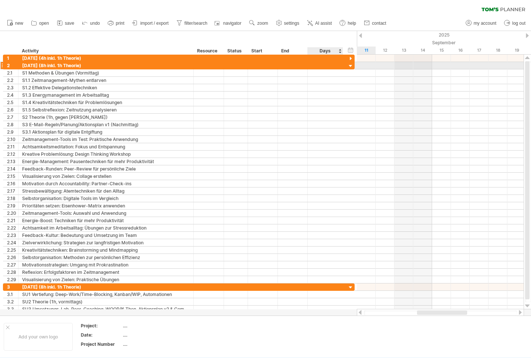
click at [350, 67] on div at bounding box center [350, 66] width 7 height 7
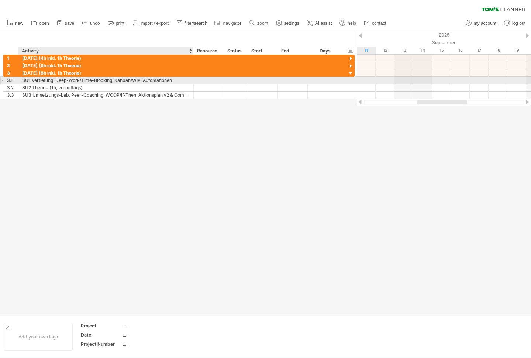
click at [132, 79] on div "SU1 Vertiefung: Deep-Work/Time-Blocking, Kanban/WIP, Automationen" at bounding box center [106, 80] width 168 height 7
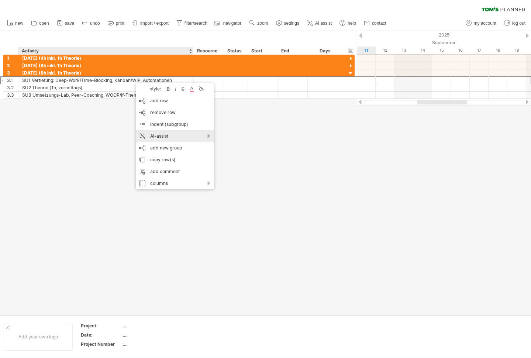
click at [185, 138] on div "AI-assist" at bounding box center [175, 136] width 78 height 12
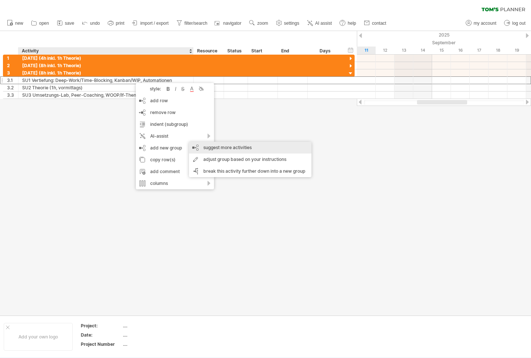
click at [229, 148] on div "suggest more activities" at bounding box center [250, 148] width 123 height 12
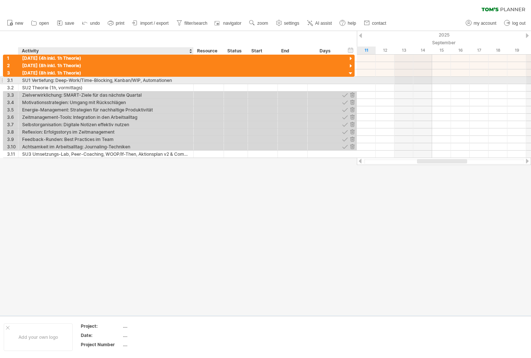
click at [112, 79] on div "SU1 Vertiefung: Deep-Work/Time-Blocking, Kanban/WIP, Automationen" at bounding box center [106, 80] width 168 height 7
click at [112, 79] on input "**********" at bounding box center [106, 80] width 168 height 7
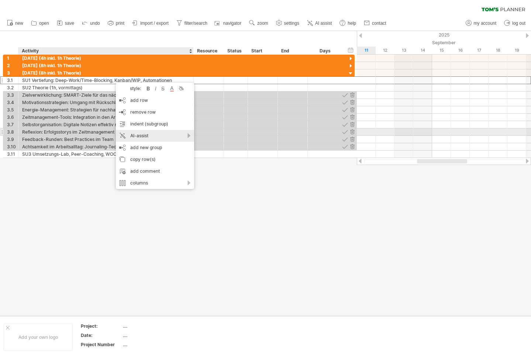
click at [176, 131] on div "AI-assist" at bounding box center [155, 136] width 78 height 12
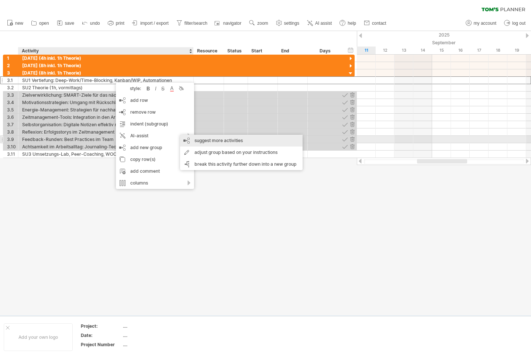
click at [200, 138] on div "suggest more activities" at bounding box center [241, 141] width 123 height 12
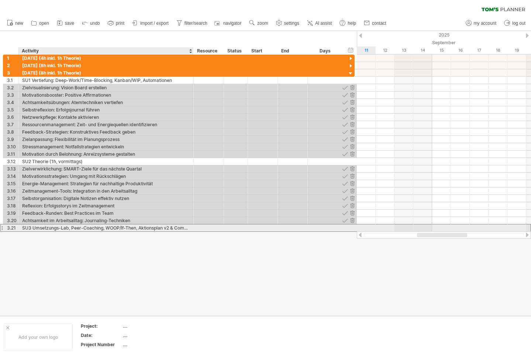
click at [84, 226] on div "SU3 Umsetzungs-Lab, Peer-Coaching, WOOP/If-Then, Aktionsplan v2 & Commitments" at bounding box center [106, 227] width 168 height 7
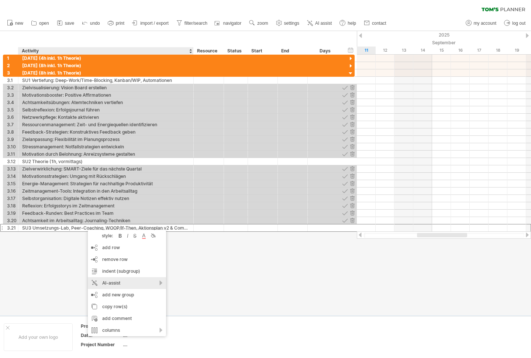
click at [151, 285] on div "AI-assist" at bounding box center [127, 283] width 78 height 12
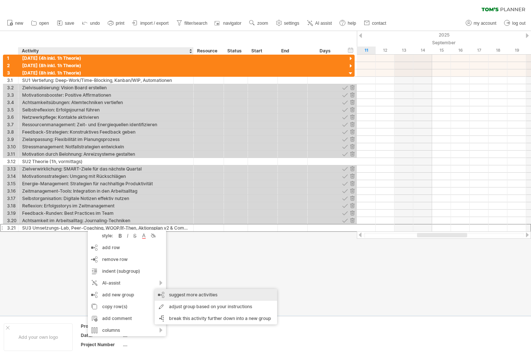
click at [173, 294] on div "suggest more activities" at bounding box center [216, 295] width 123 height 12
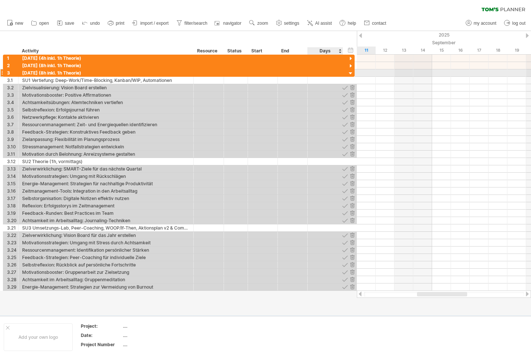
click at [348, 73] on div at bounding box center [350, 73] width 7 height 7
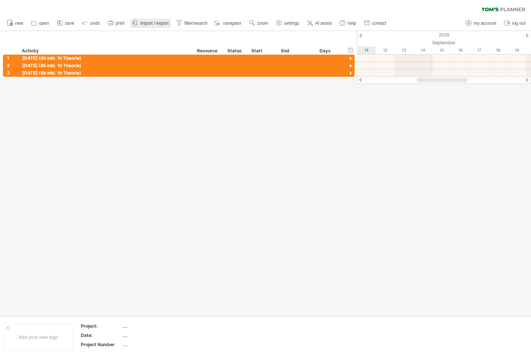
click at [145, 24] on span "import / export" at bounding box center [154, 23] width 28 height 5
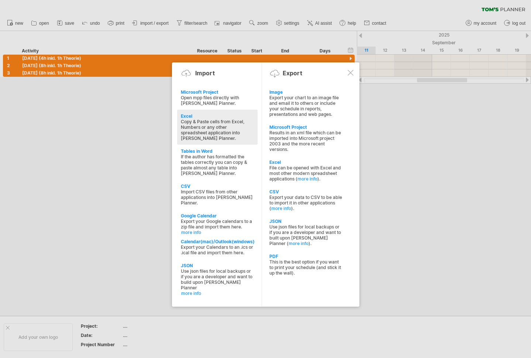
click at [191, 122] on div "Copy & Paste cells from Excel, Numbers or any other spreadsheet application int…" at bounding box center [217, 130] width 73 height 22
type textarea "**********"
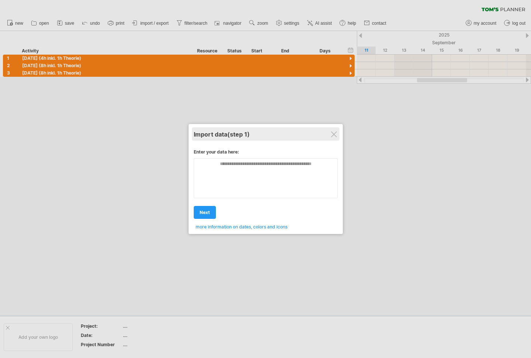
click at [330, 132] on div "Import data (step 1)" at bounding box center [266, 133] width 144 height 13
click at [334, 134] on div at bounding box center [334, 134] width 6 height 6
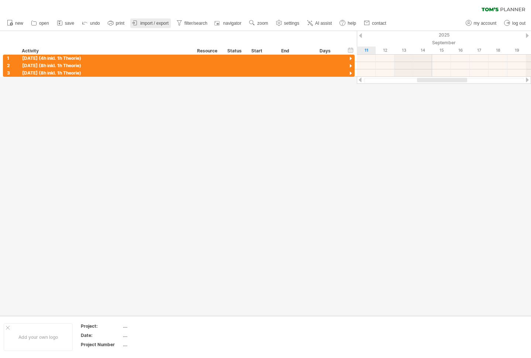
click at [152, 25] on span "import / export" at bounding box center [154, 23] width 28 height 5
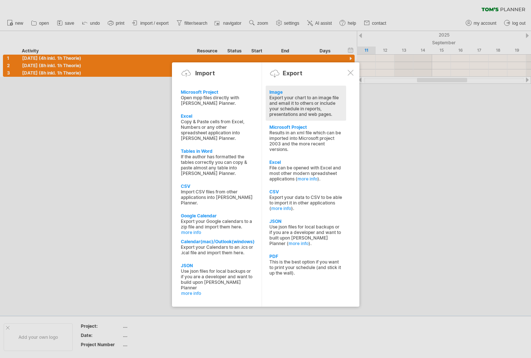
click at [285, 95] on div "Export your chart to an image file and email it to others or include your sched…" at bounding box center [305, 106] width 73 height 22
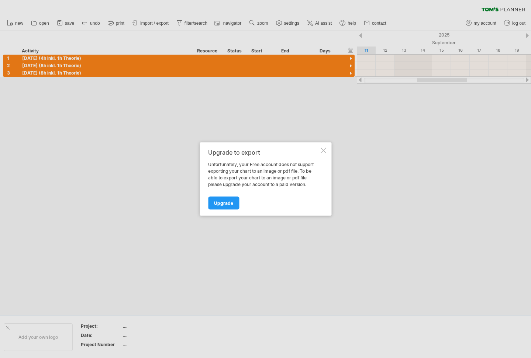
click at [323, 151] on div at bounding box center [323, 151] width 6 height 6
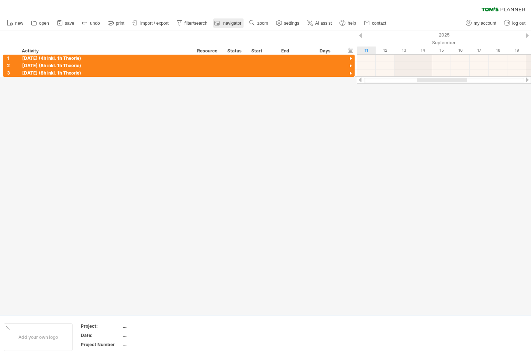
click at [230, 24] on span "navigator" at bounding box center [232, 23] width 18 height 5
click at [314, 24] on link "AI assist" at bounding box center [319, 23] width 29 height 10
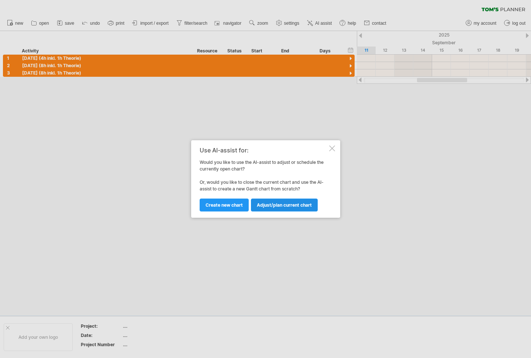
click at [282, 206] on span "Adjust/plan current chart" at bounding box center [284, 205] width 55 height 6
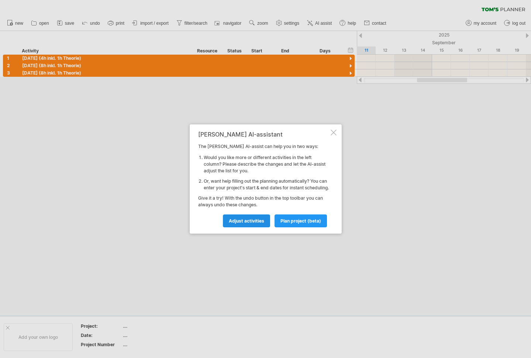
click at [247, 227] on link "Adjust activities" at bounding box center [246, 220] width 47 height 13
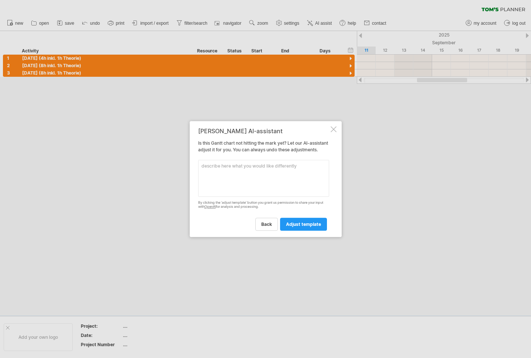
click at [229, 180] on textarea at bounding box center [263, 178] width 131 height 37
type textarea "füge am feitag ein"
